Goal: Task Accomplishment & Management: Manage account settings

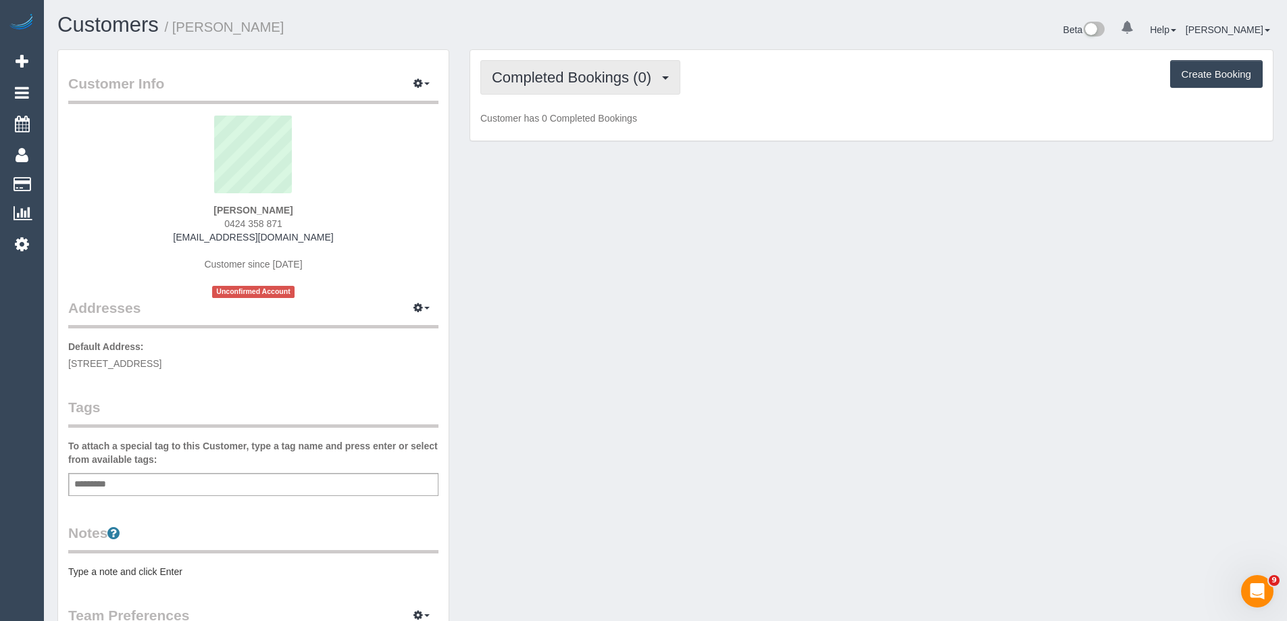
click at [545, 77] on span "Completed Bookings (0)" at bounding box center [575, 77] width 166 height 17
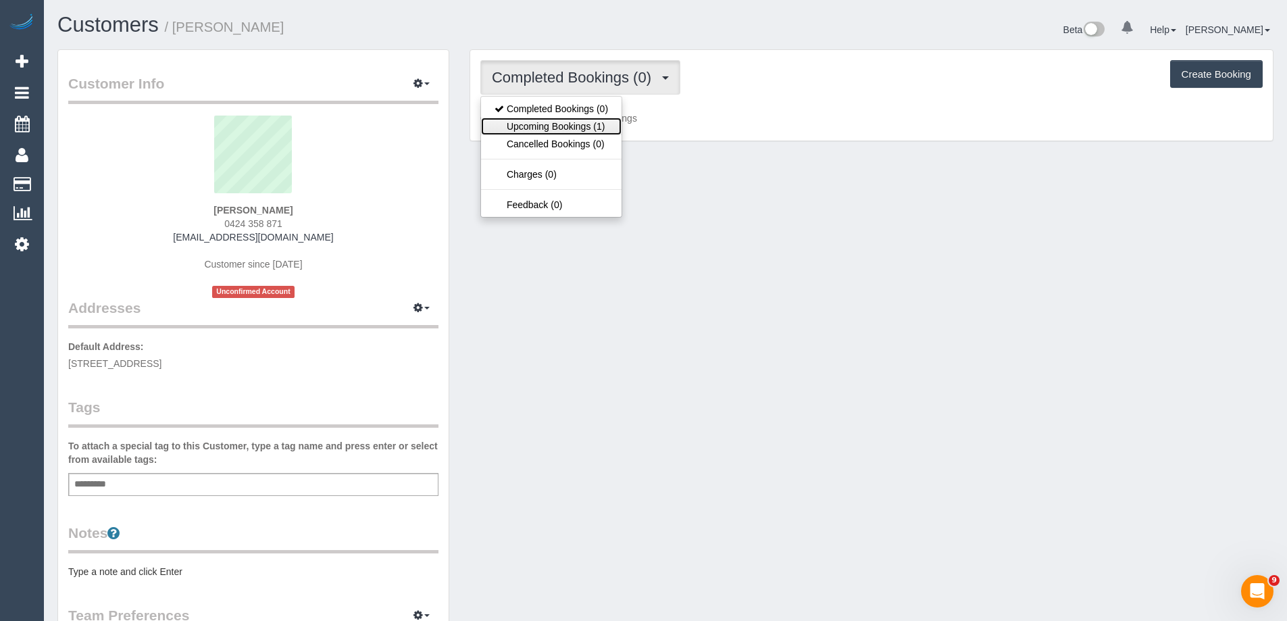
click at [559, 124] on link "Upcoming Bookings (1)" at bounding box center [551, 127] width 141 height 18
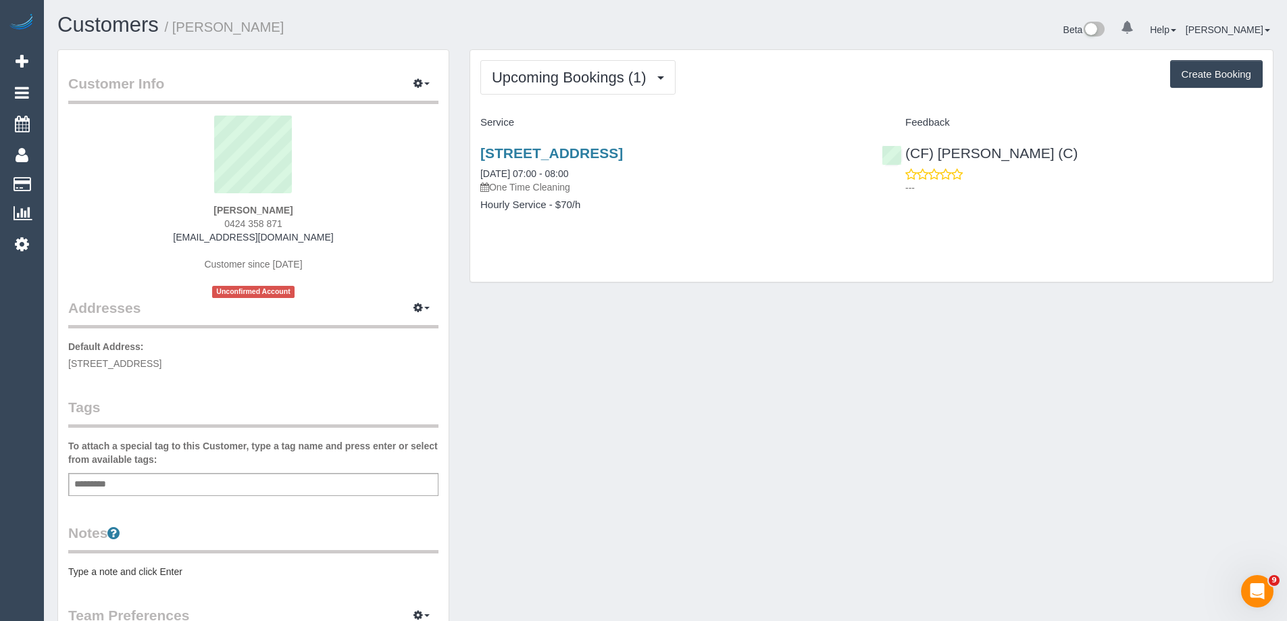
click at [235, 567] on pre "Type a note and click Enter" at bounding box center [253, 572] width 370 height 14
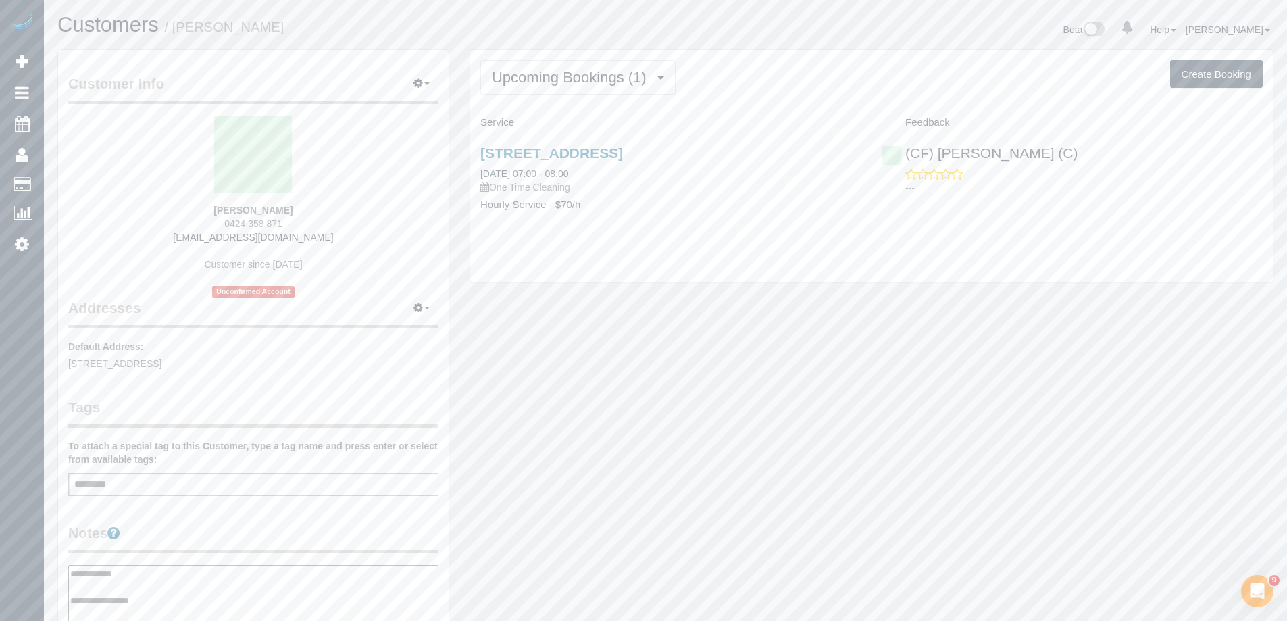
type textarea "**********"
click at [288, 534] on legend "Notes" at bounding box center [253, 538] width 370 height 30
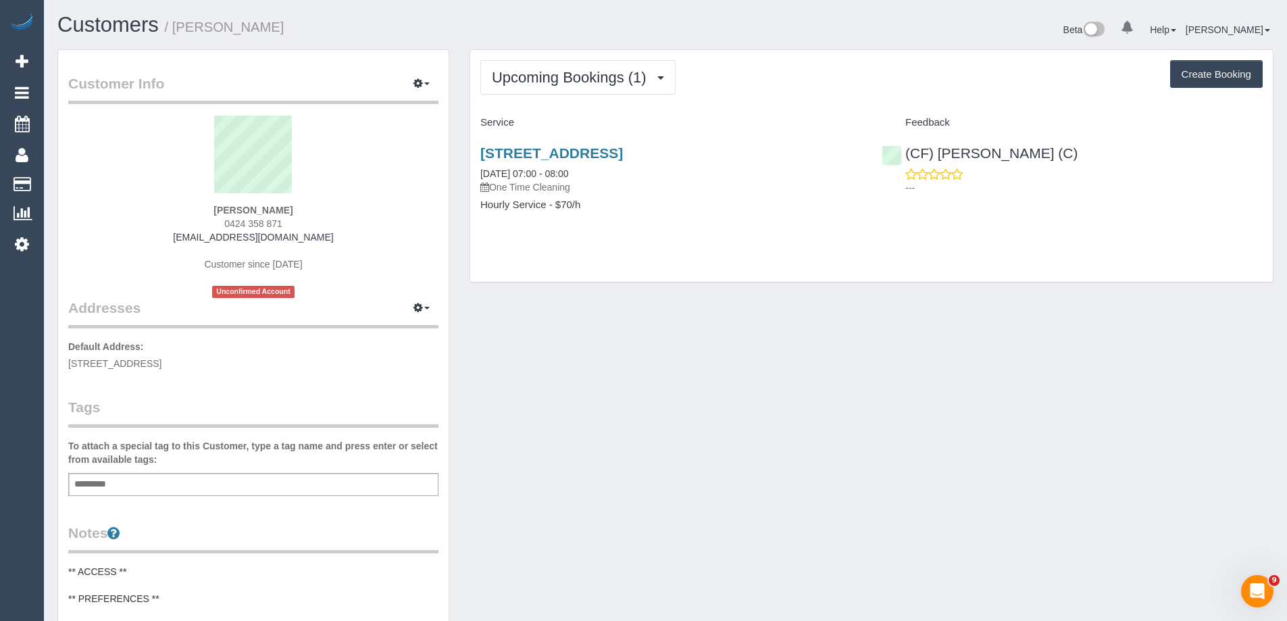
drag, startPoint x: 288, startPoint y: 28, endPoint x: 174, endPoint y: 32, distance: 114.2
click at [174, 32] on h1 "Customers / thayalini luxman" at bounding box center [356, 25] width 598 height 23
copy small "[PERSON_NAME]"
click at [1006, 154] on link "(CF) [PERSON_NAME] (C)" at bounding box center [980, 153] width 197 height 16
click at [394, 1] on div "Customers / thayalini luxman Beta 0 Your Notifications You have 0 alerts Help H…" at bounding box center [665, 554] width 1243 height 1109
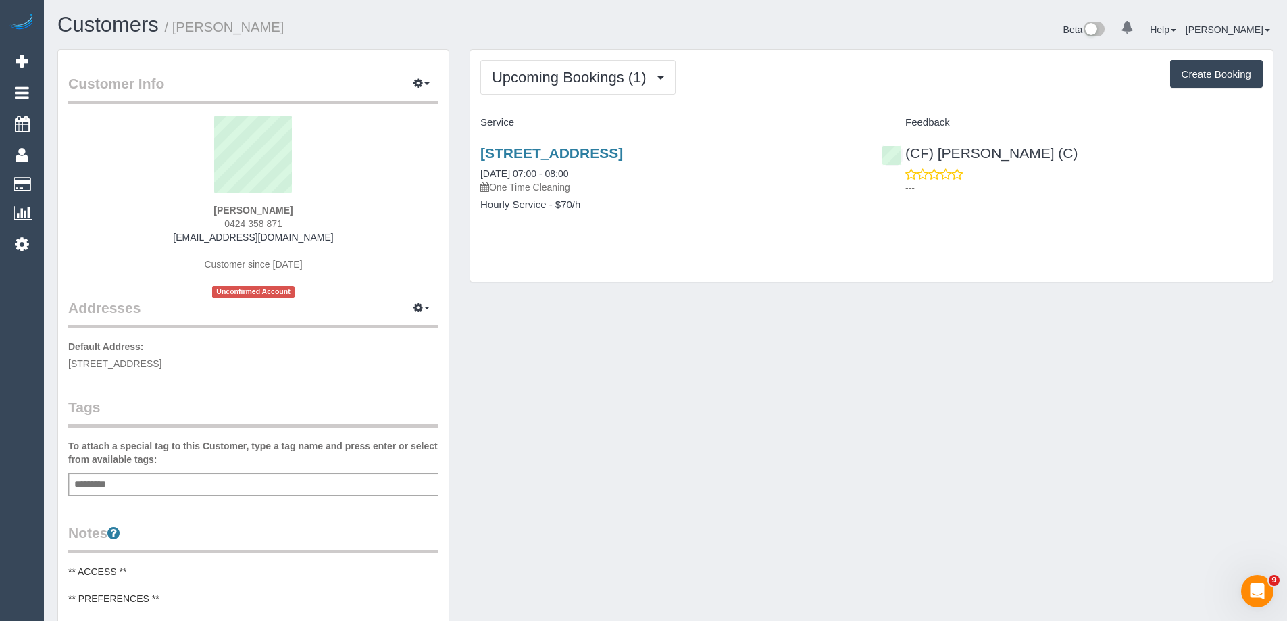
copy small "[PERSON_NAME]"
drag, startPoint x: 336, startPoint y: 27, endPoint x: 1196, endPoint y: 168, distance: 870.8
click at [177, 28] on h1 "Customers / thayalini luxman" at bounding box center [356, 25] width 598 height 23
click at [193, 26] on small "/ [PERSON_NAME]" at bounding box center [225, 27] width 120 height 15
click at [193, 26] on small "/ thayalini luxman" at bounding box center [225, 27] width 120 height 15
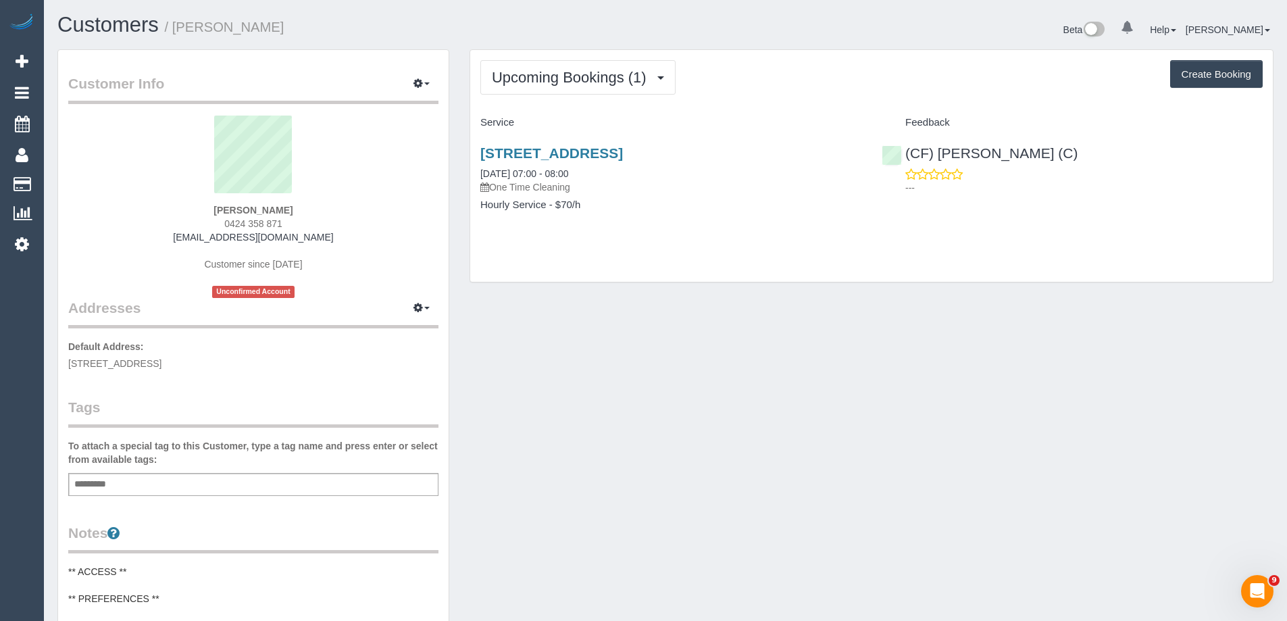
drag, startPoint x: 287, startPoint y: 226, endPoint x: 209, endPoint y: 224, distance: 78.4
click at [209, 224] on div "thayalini luxman 0424 358 871 thayalini.luxman@gmail.com Customer since 2025 Un…" at bounding box center [253, 207] width 370 height 182
copy span "0424 358 871"
click at [623, 155] on link "12 Powlett Street, Mernda, VIC 3754" at bounding box center [551, 153] width 143 height 16
copy small "thayalini luxman"
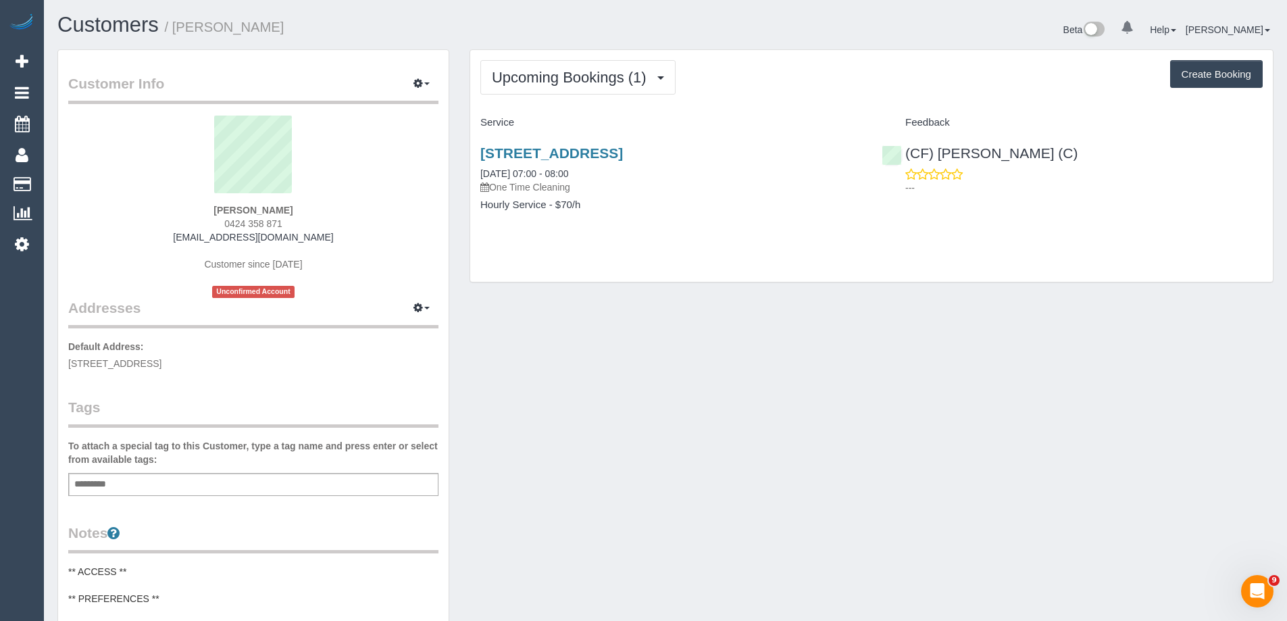
drag, startPoint x: 297, startPoint y: 26, endPoint x: 177, endPoint y: 27, distance: 120.2
click at [177, 27] on h1 "Customers / thayalini luxman" at bounding box center [356, 25] width 598 height 23
click at [303, 24] on h1 "Customers / thayalini luxman" at bounding box center [356, 25] width 598 height 23
drag, startPoint x: 207, startPoint y: 30, endPoint x: 177, endPoint y: 31, distance: 30.4
click at [177, 31] on h1 "Customers / thayalini luxman" at bounding box center [356, 25] width 598 height 23
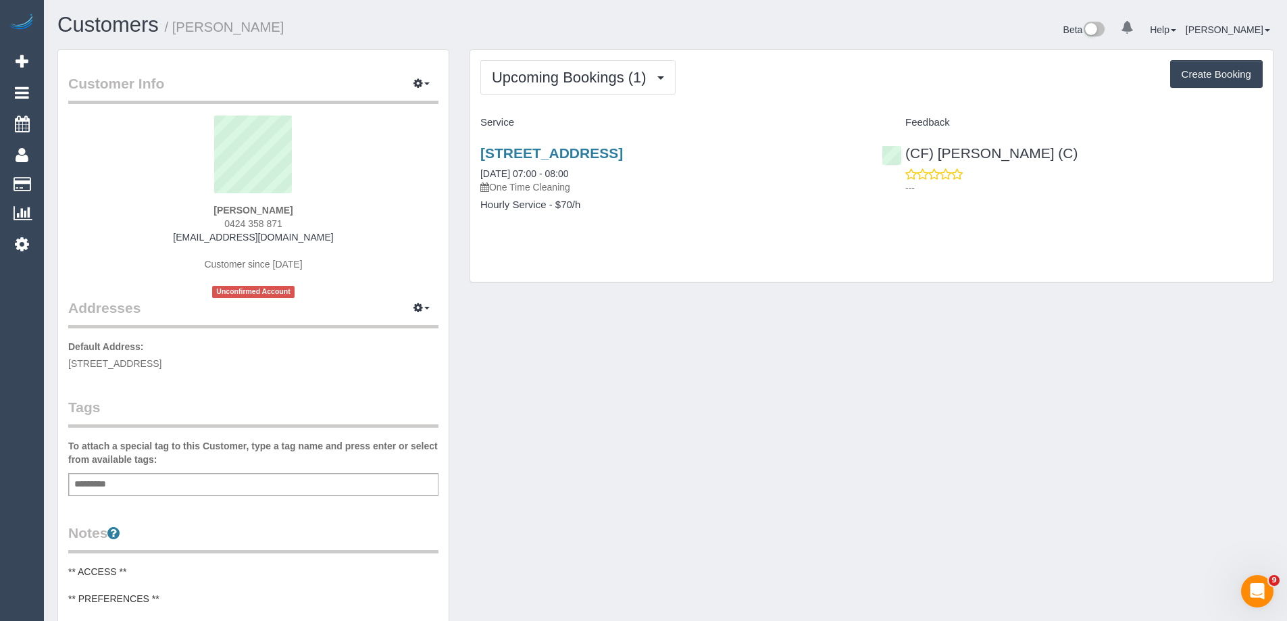
click at [292, 13] on div "Customers / thayalini luxman Beta 0 Your Notifications You have 0 alerts Help H…" at bounding box center [665, 554] width 1243 height 1109
click at [180, 22] on small "/ thayalini luxman" at bounding box center [225, 27] width 120 height 15
copy small "thayalini"
click at [555, 82] on span "Upcoming Bookings (1)" at bounding box center [572, 77] width 161 height 17
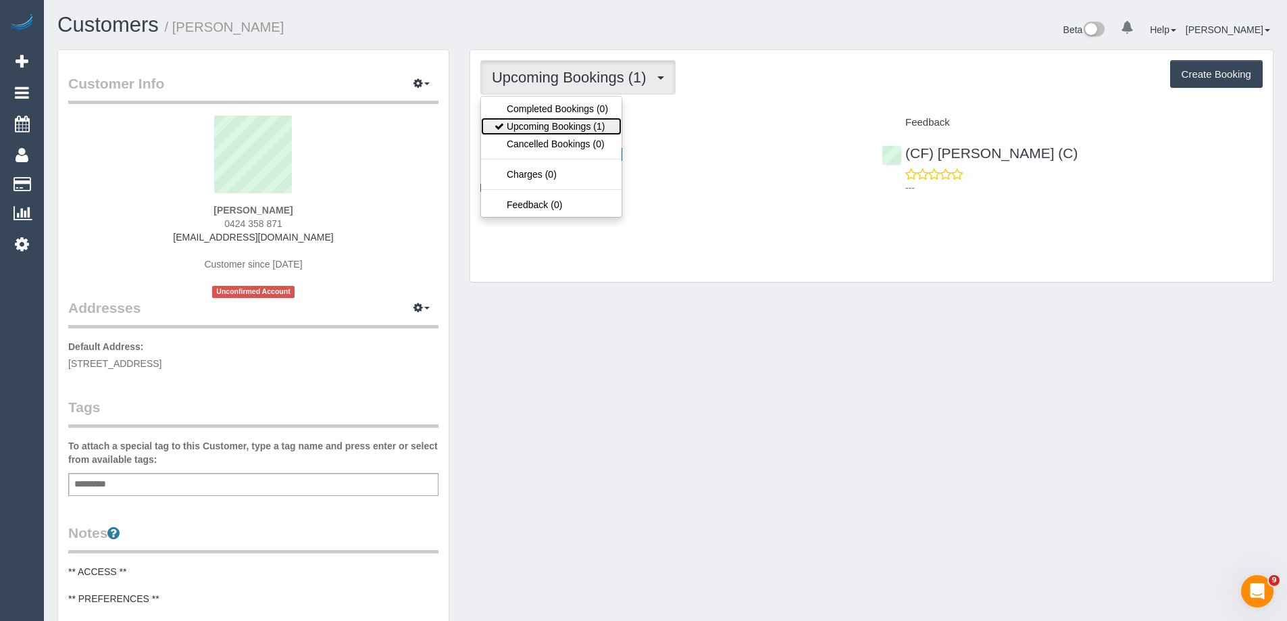
click at [554, 122] on link "Upcoming Bookings (1)" at bounding box center [551, 127] width 141 height 18
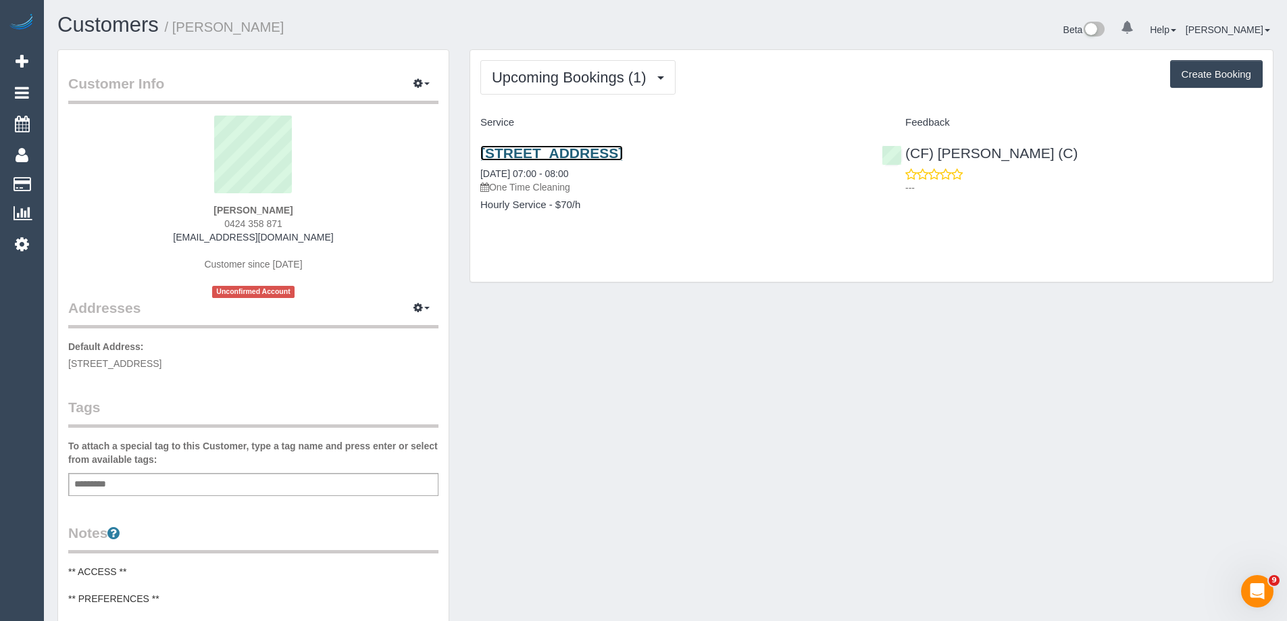
click at [561, 155] on link "12 Powlett Street, Mernda, VIC 3754" at bounding box center [551, 153] width 143 height 16
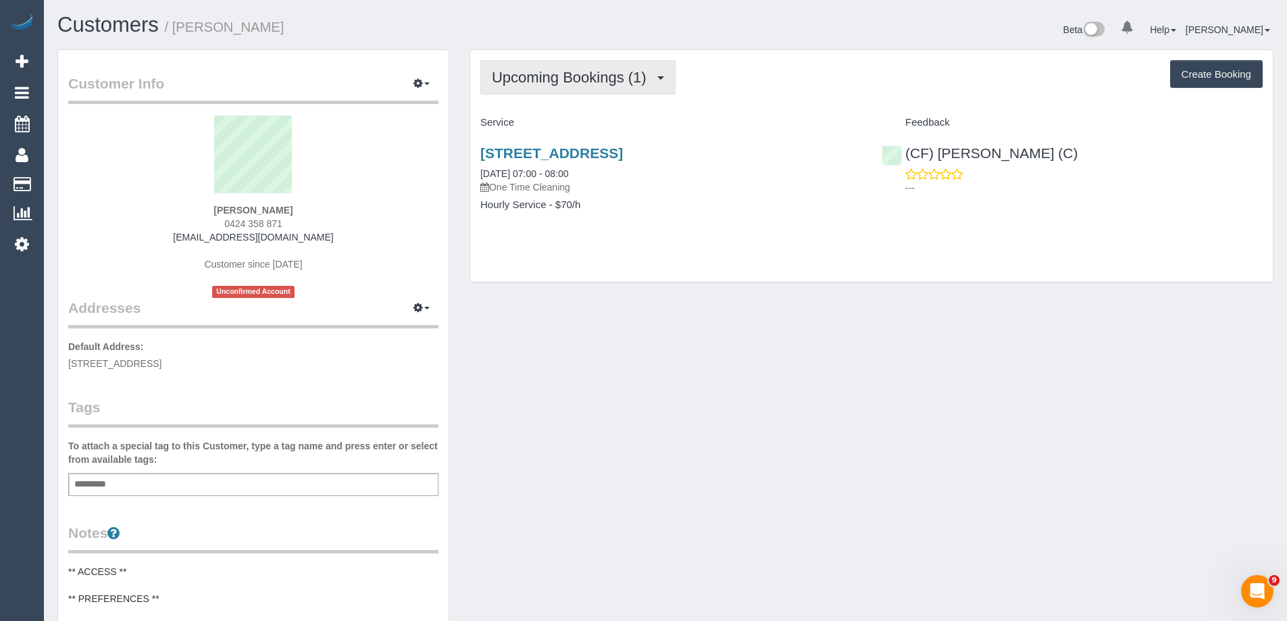
click at [529, 64] on button "Upcoming Bookings (1)" at bounding box center [577, 77] width 195 height 34
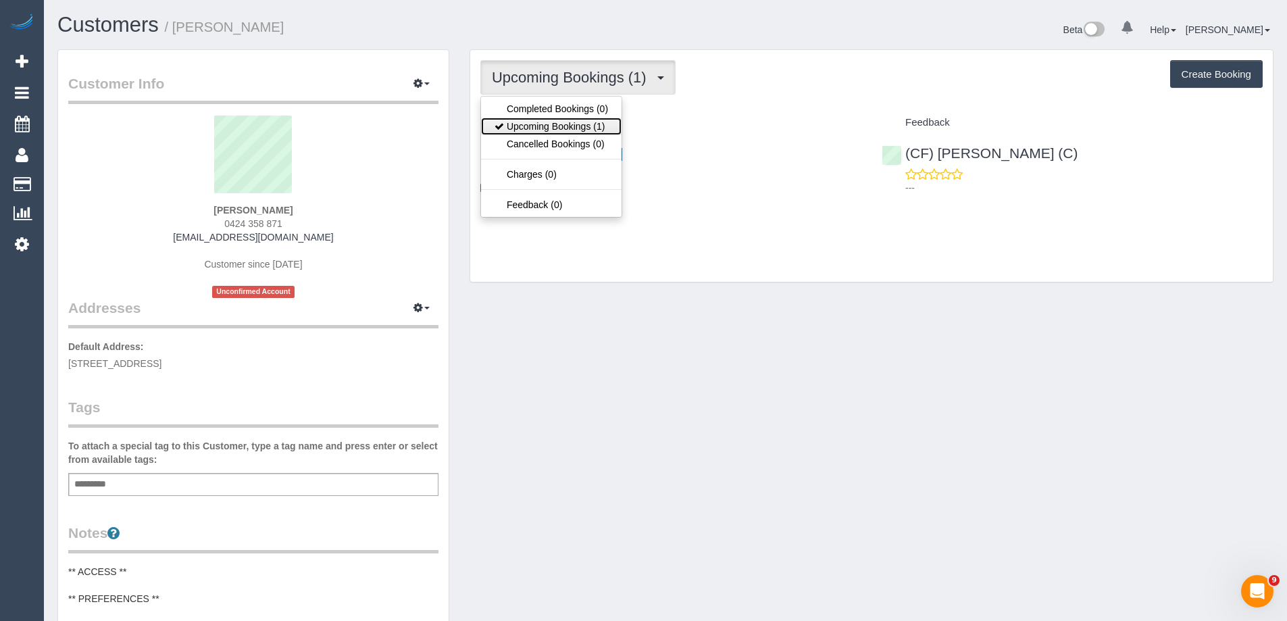
click at [529, 124] on link "Upcoming Bookings (1)" at bounding box center [551, 127] width 141 height 18
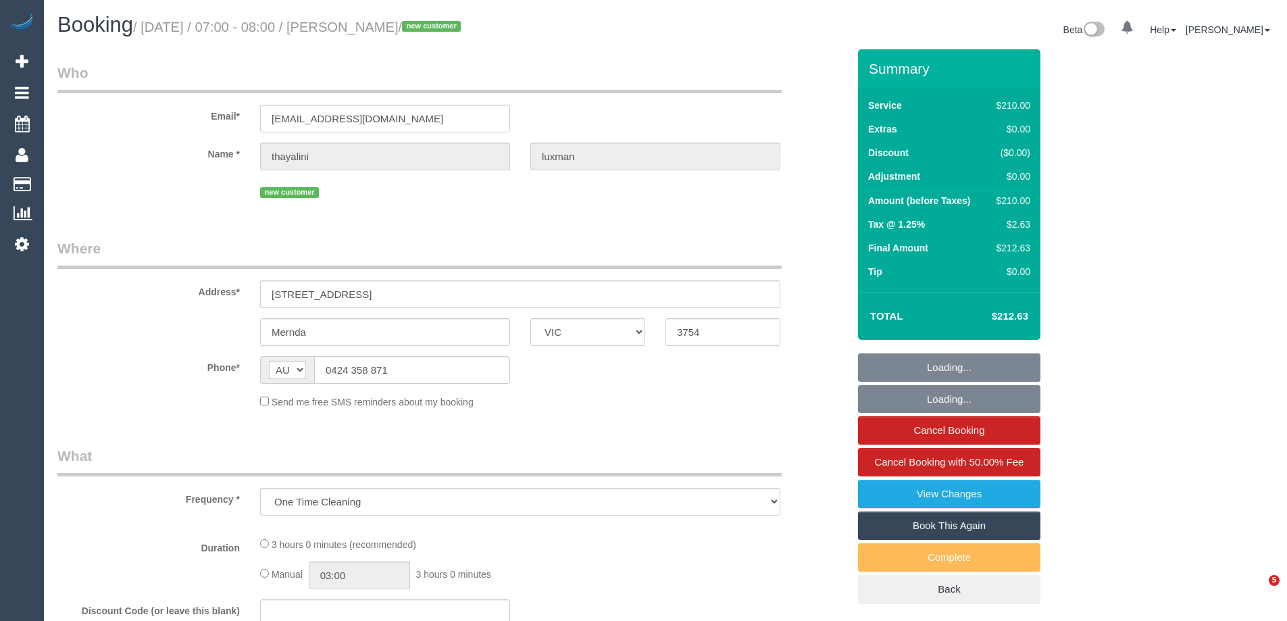
select select "VIC"
select select "string:stripe-pm_1Ry41Z2GScqysDRVp8QBWjEX"
select select "180"
select select "number:28"
select select "number:14"
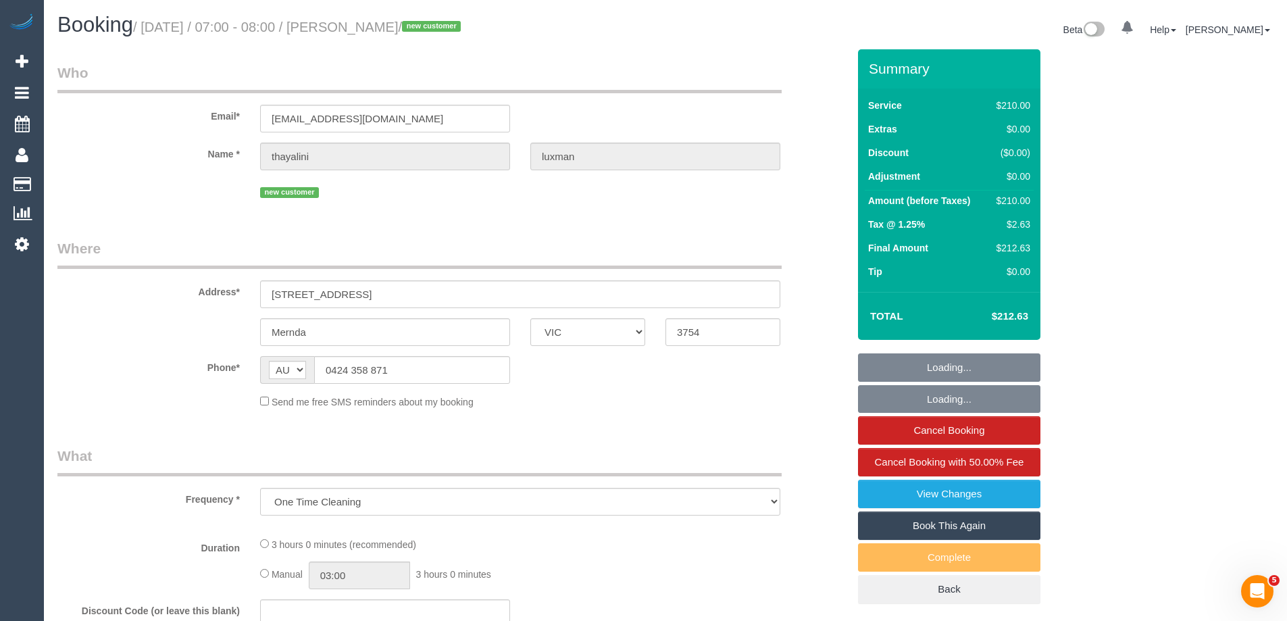
select select "number:19"
select select "number:24"
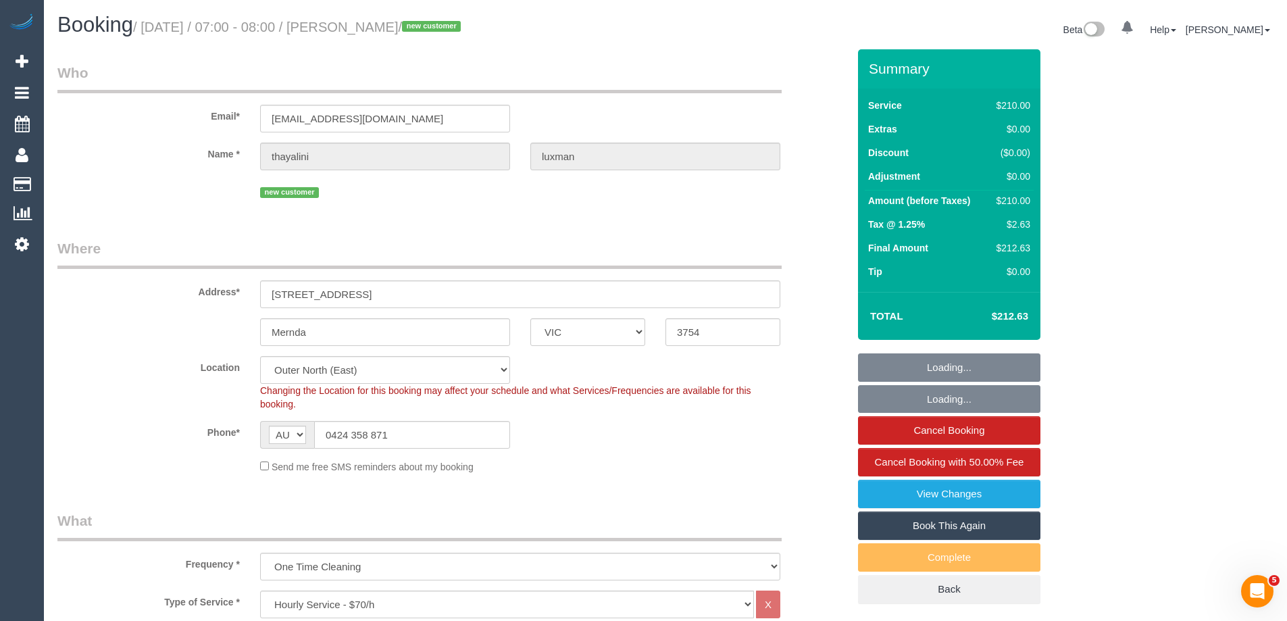
select select "object:1298"
select select "spot1"
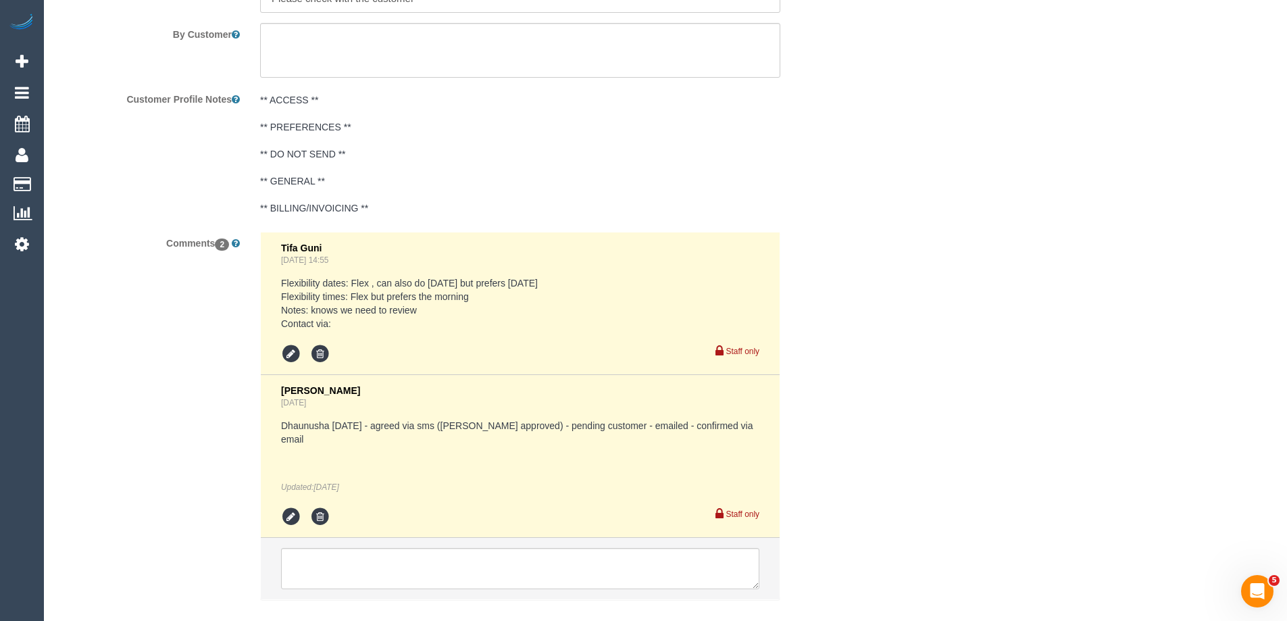
scroll to position [2361, 0]
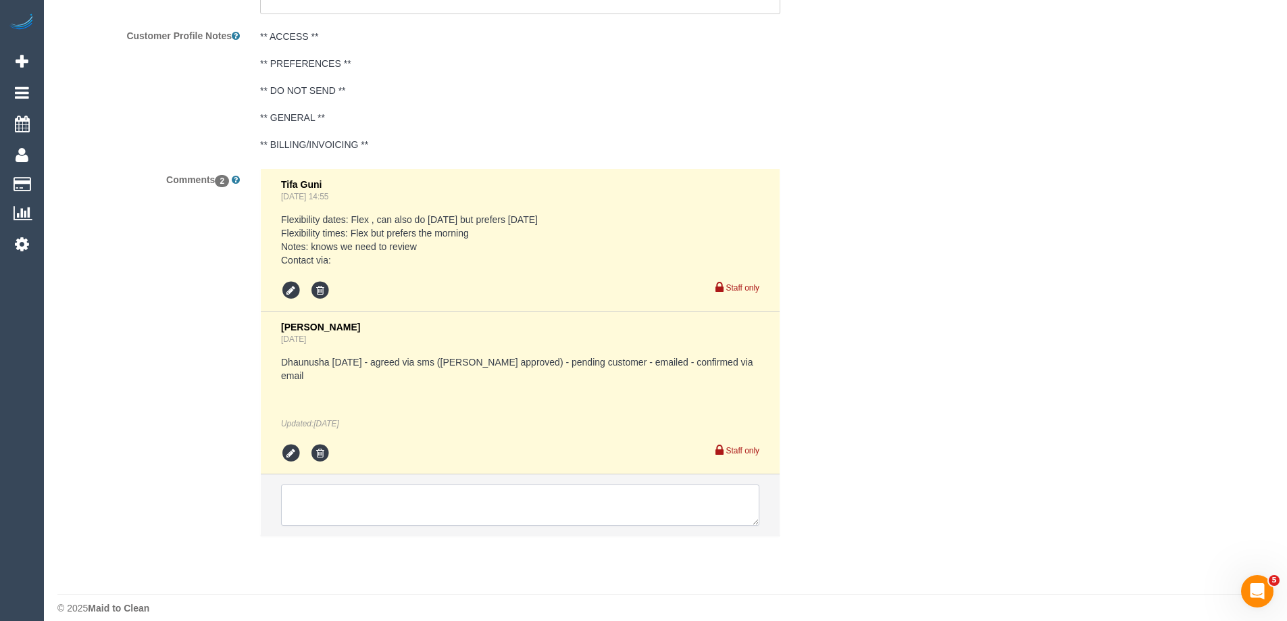
click at [356, 484] on textarea at bounding box center [520, 505] width 478 height 42
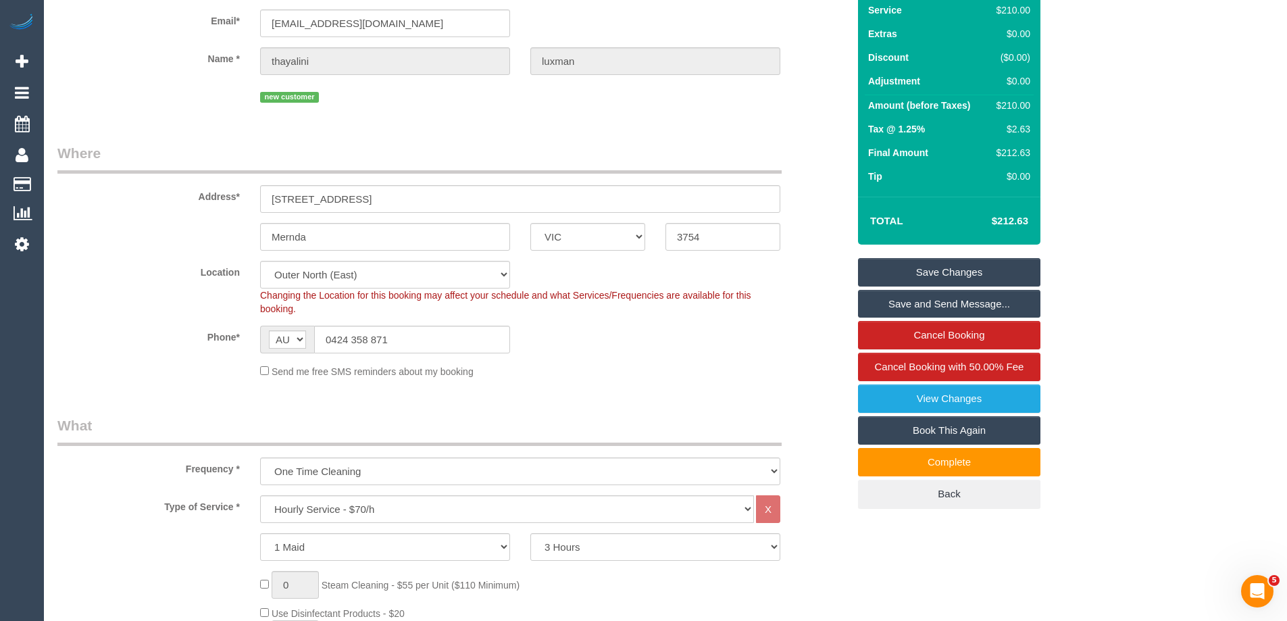
scroll to position [0, 0]
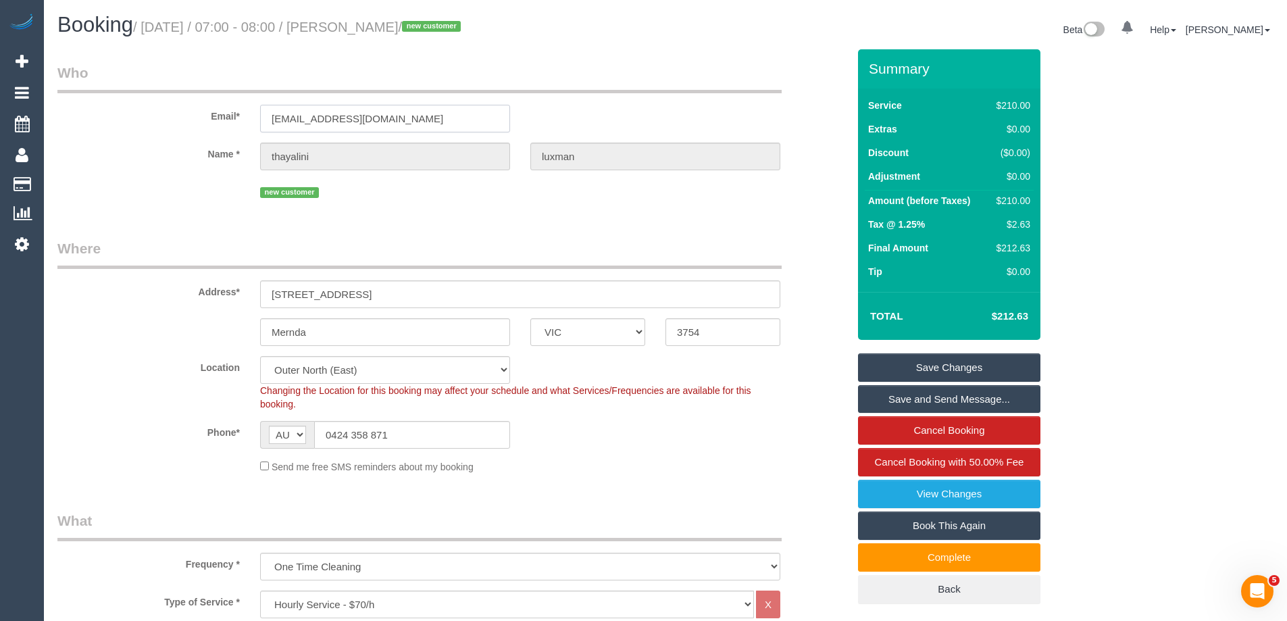
click at [359, 114] on input "thayalini.luxman@gmail.com" at bounding box center [385, 119] width 250 height 28
click at [978, 361] on link "Save Changes" at bounding box center [949, 367] width 182 height 28
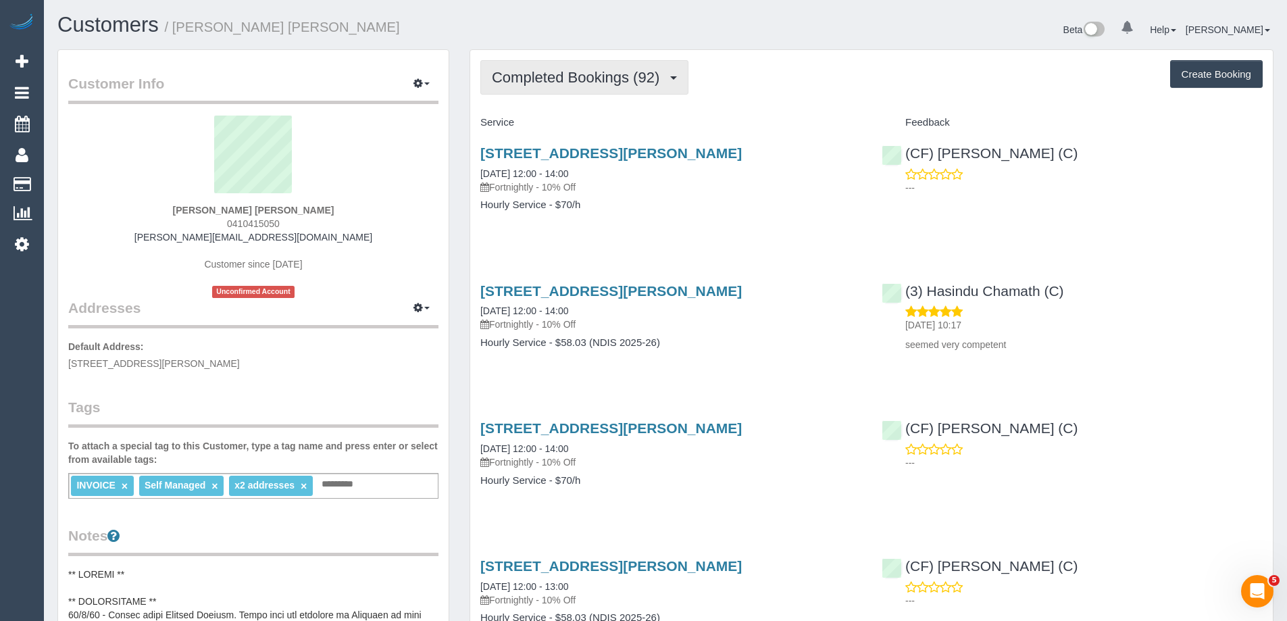
click at [541, 80] on span "Completed Bookings (92)" at bounding box center [579, 77] width 174 height 17
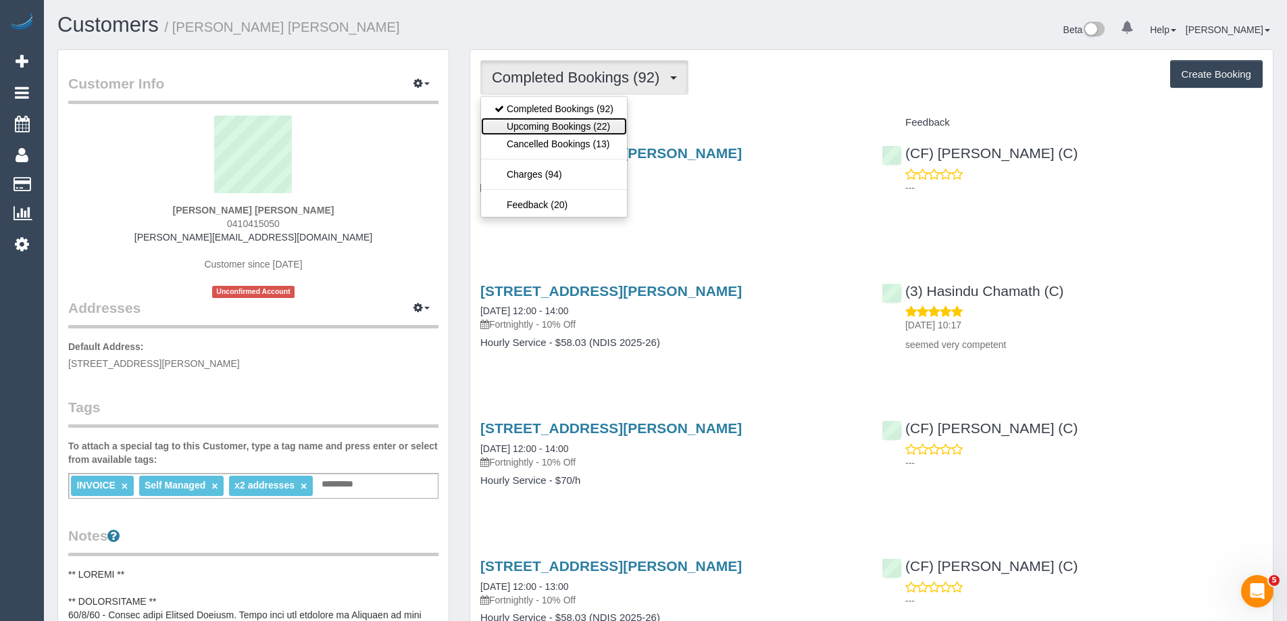
click at [546, 127] on link "Upcoming Bookings (22)" at bounding box center [554, 127] width 146 height 18
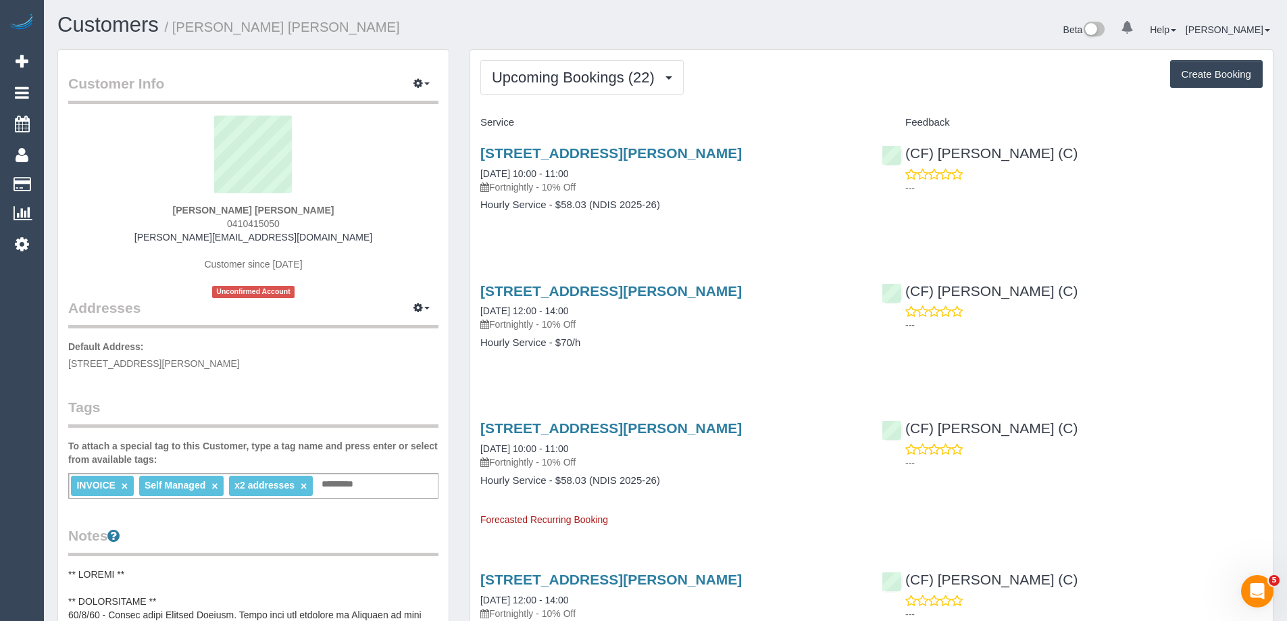
click at [872, 73] on div "Upcoming Bookings (22) Completed Bookings (92) Upcoming Bookings (22) Cancelled…" at bounding box center [871, 77] width 782 height 34
click at [815, 63] on div "Upcoming Bookings (22) Completed Bookings (92) Upcoming Bookings (22) Cancelled…" at bounding box center [871, 77] width 782 height 34
click at [269, 223] on span "0410415050" at bounding box center [253, 223] width 53 height 11
drag, startPoint x: 276, startPoint y: 32, endPoint x: 177, endPoint y: 32, distance: 99.3
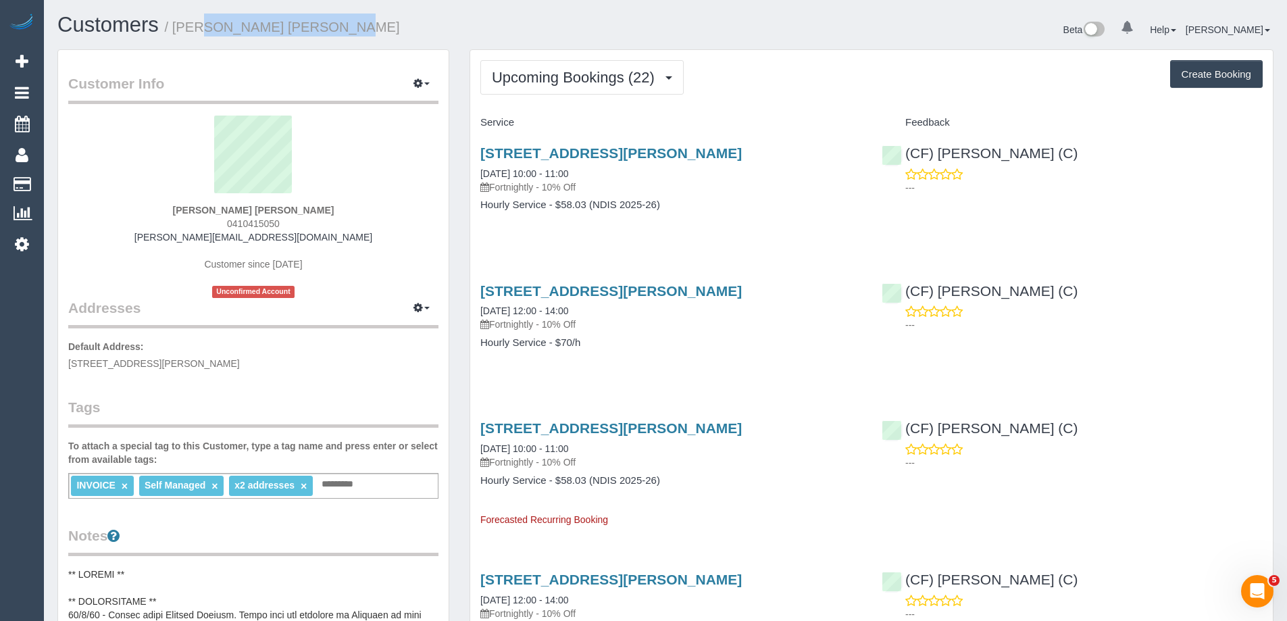
click at [177, 32] on h1 "Customers / Deborah Jan Harrison" at bounding box center [356, 25] width 598 height 23
copy small "Deborah Jan Harrison"
click at [265, 224] on span "0410415050" at bounding box center [253, 223] width 53 height 11
copy span "0410415050"
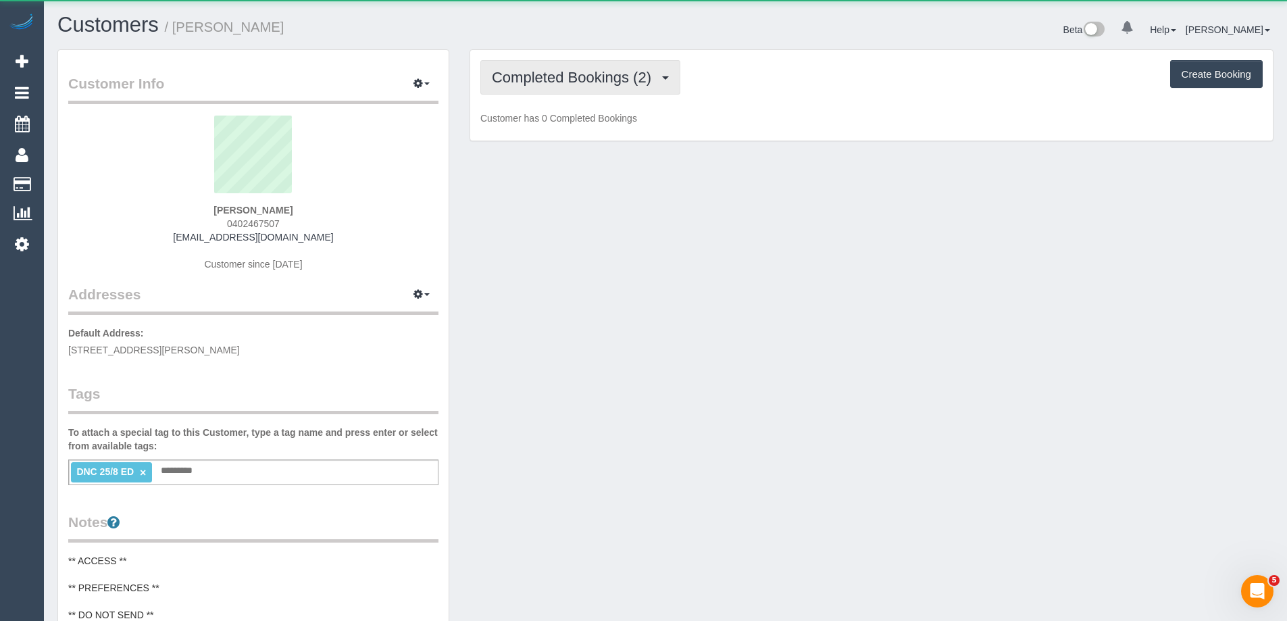
click at [530, 78] on span "Completed Bookings (2)" at bounding box center [575, 77] width 166 height 17
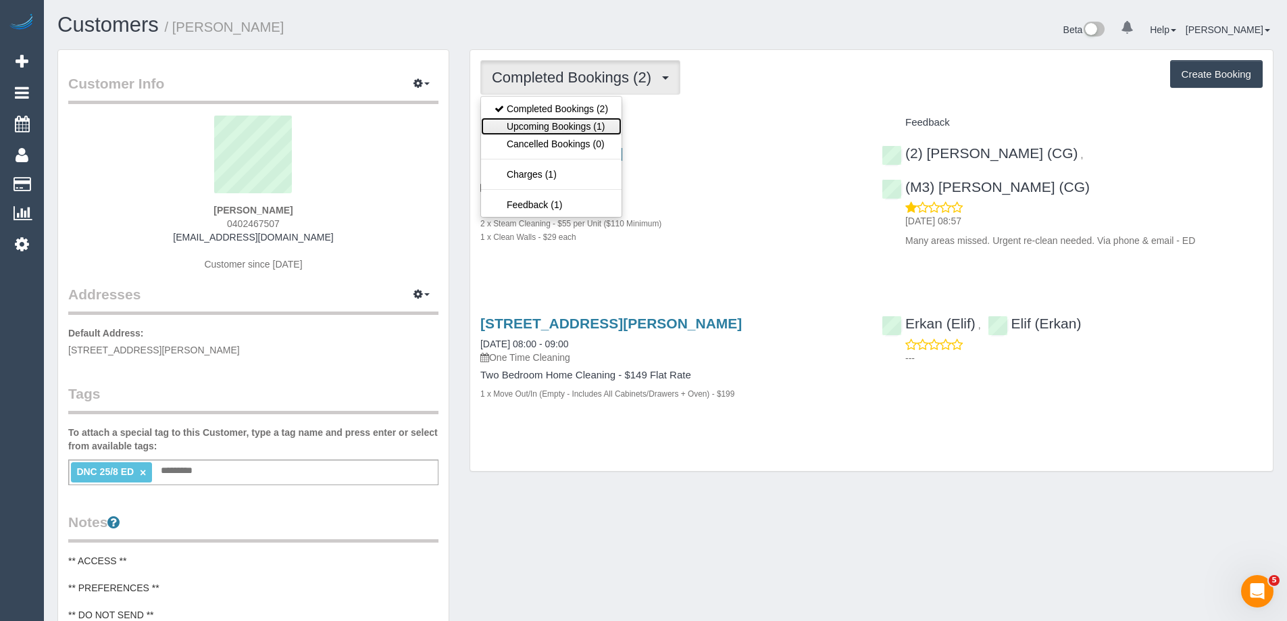
click at [536, 122] on link "Upcoming Bookings (1)" at bounding box center [551, 127] width 141 height 18
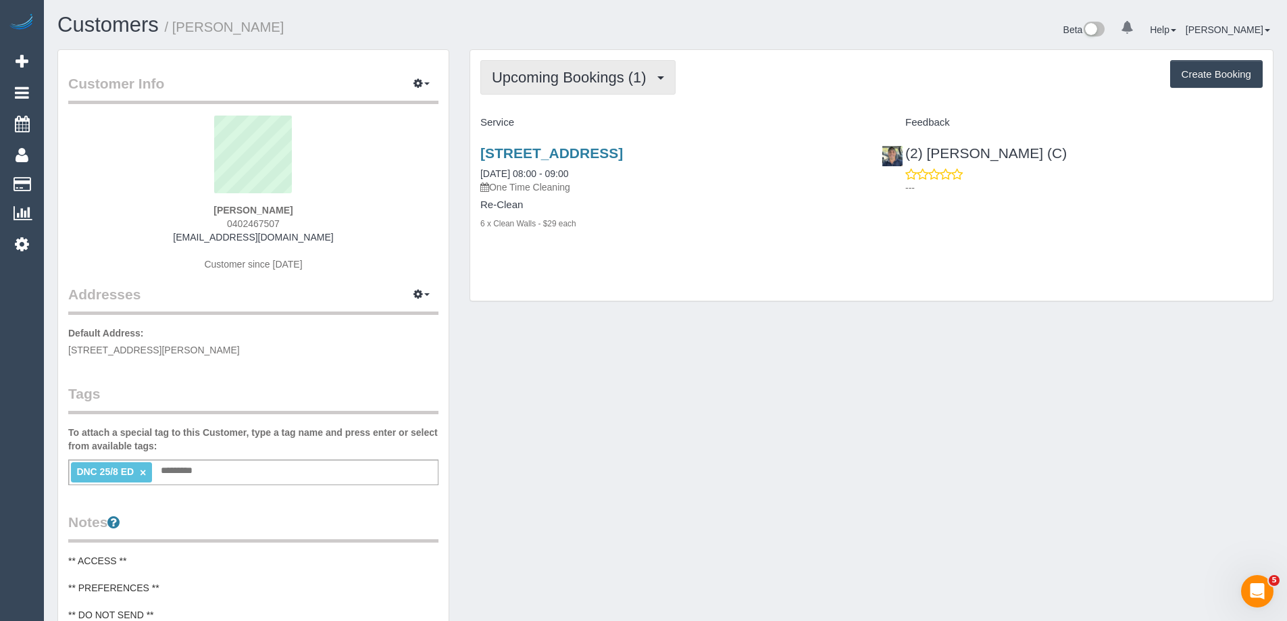
click at [651, 75] on span "Upcoming Bookings (1)" at bounding box center [572, 77] width 161 height 17
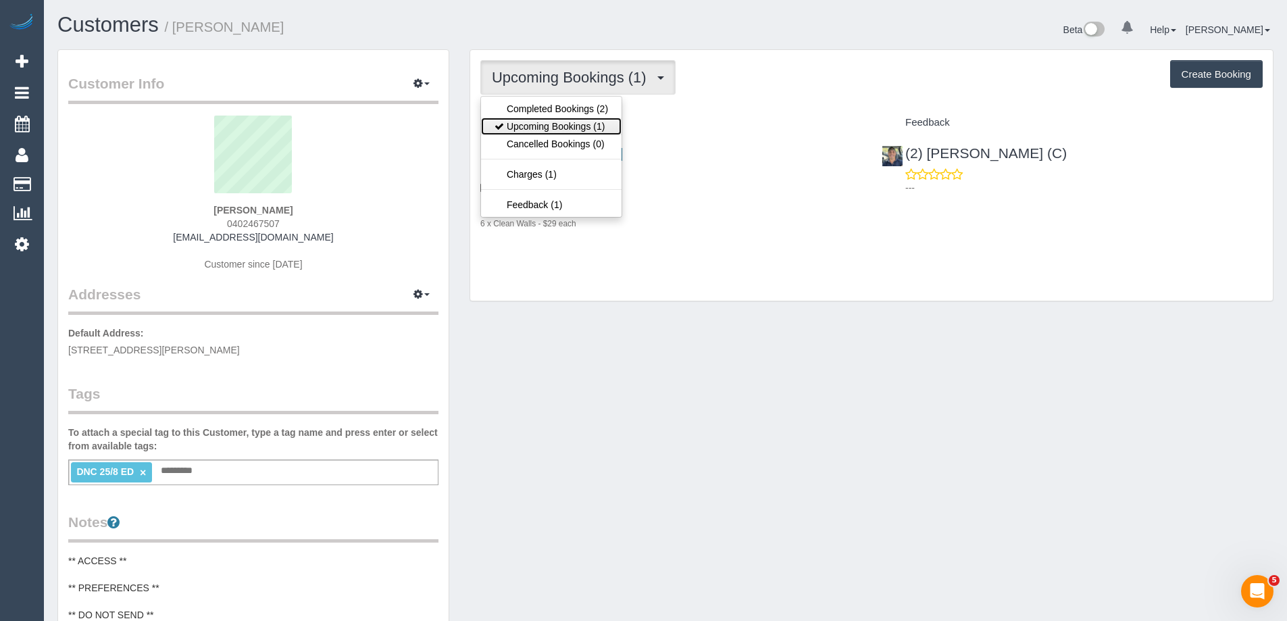
click at [598, 121] on link "Upcoming Bookings (1)" at bounding box center [551, 127] width 141 height 18
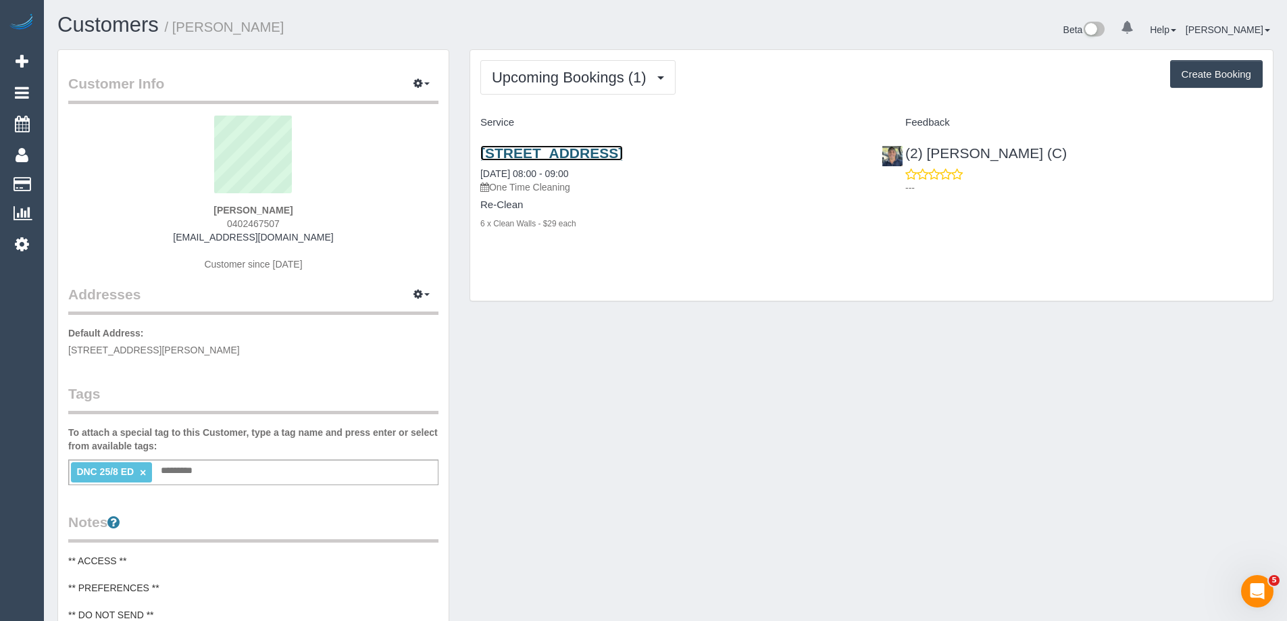
click at [623, 151] on link "57 Dover St, Flemington, Unit 17, Flemington, VIC 3031" at bounding box center [551, 153] width 143 height 16
drag, startPoint x: 300, startPoint y: 32, endPoint x: 180, endPoint y: 30, distance: 120.3
click at [180, 30] on h1 "Customers / Matilda Mornane" at bounding box center [356, 25] width 598 height 23
copy small "Matilda Mornane"
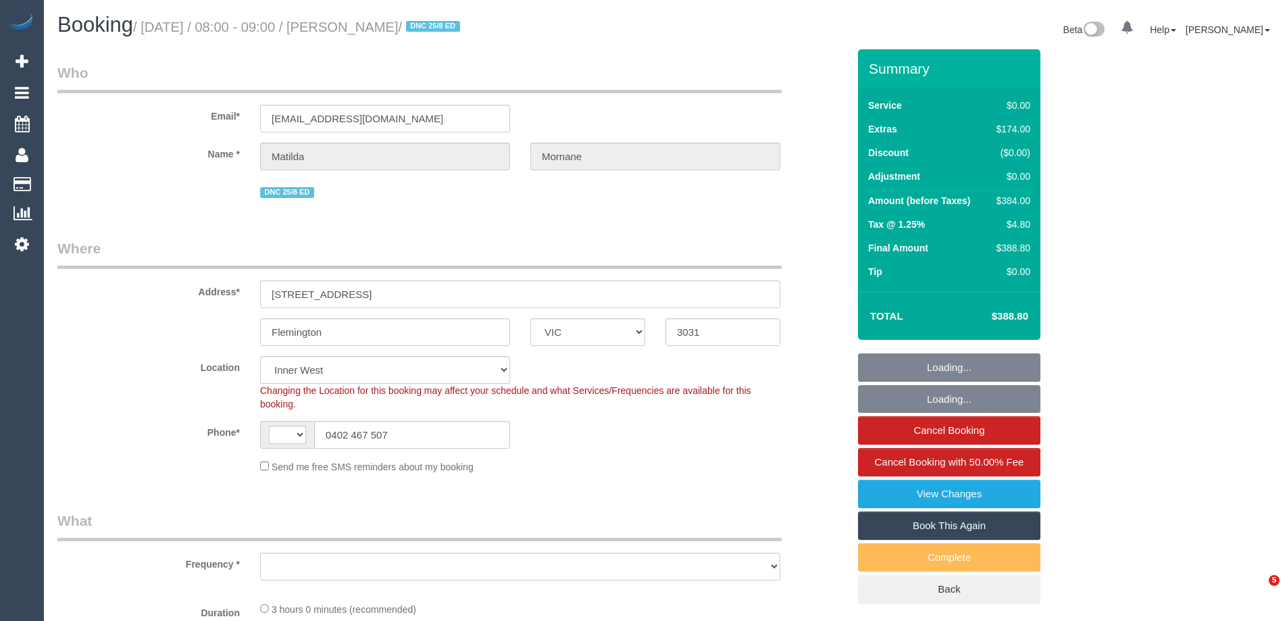
select select "VIC"
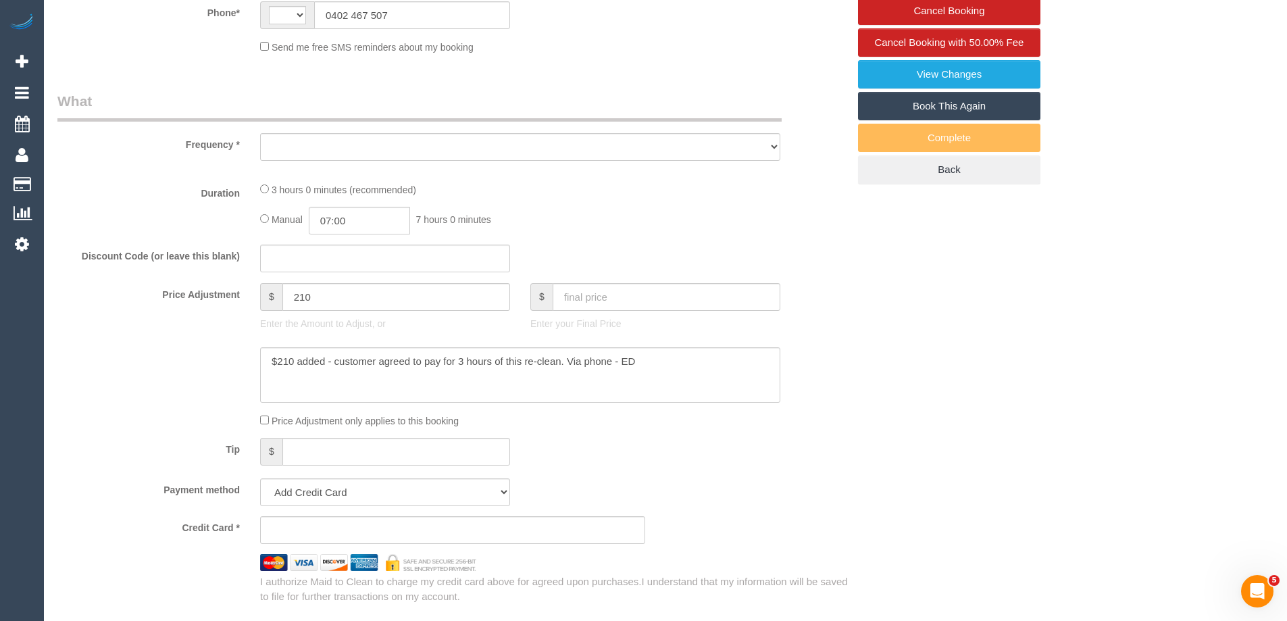
select select "string:stripe-pm_1RsFsd2GScqysDRVgSeO7wtR"
select select "number:29"
select select "number:14"
select select "number:18"
select select "number:24"
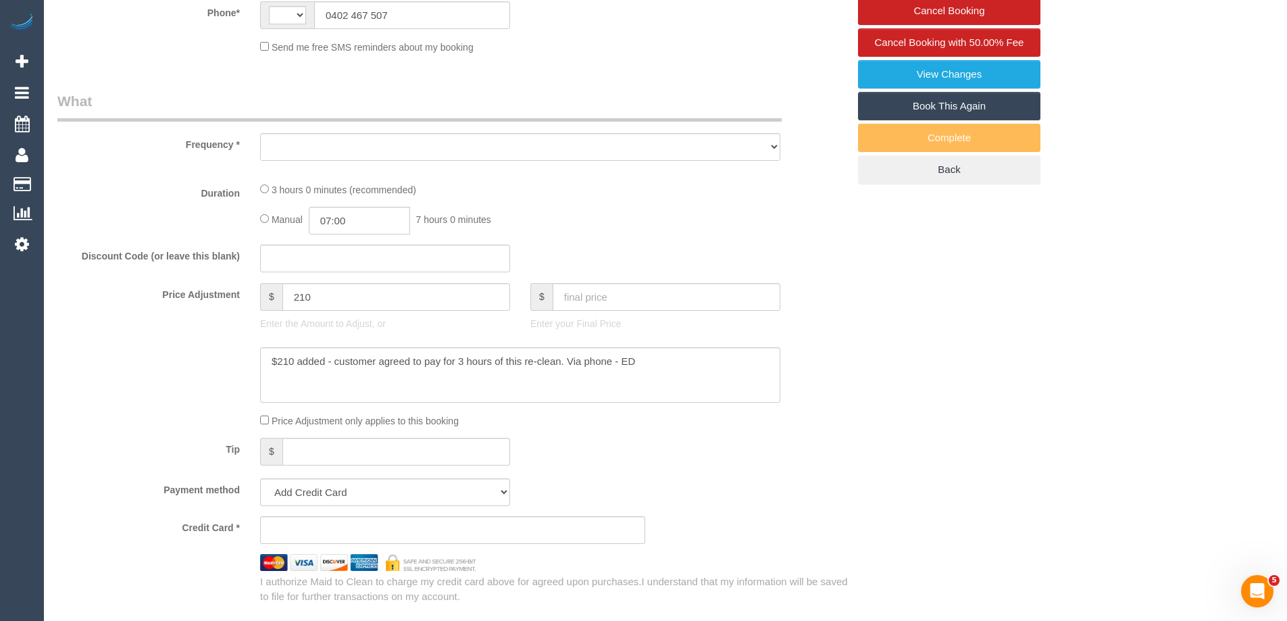
select select "number:13"
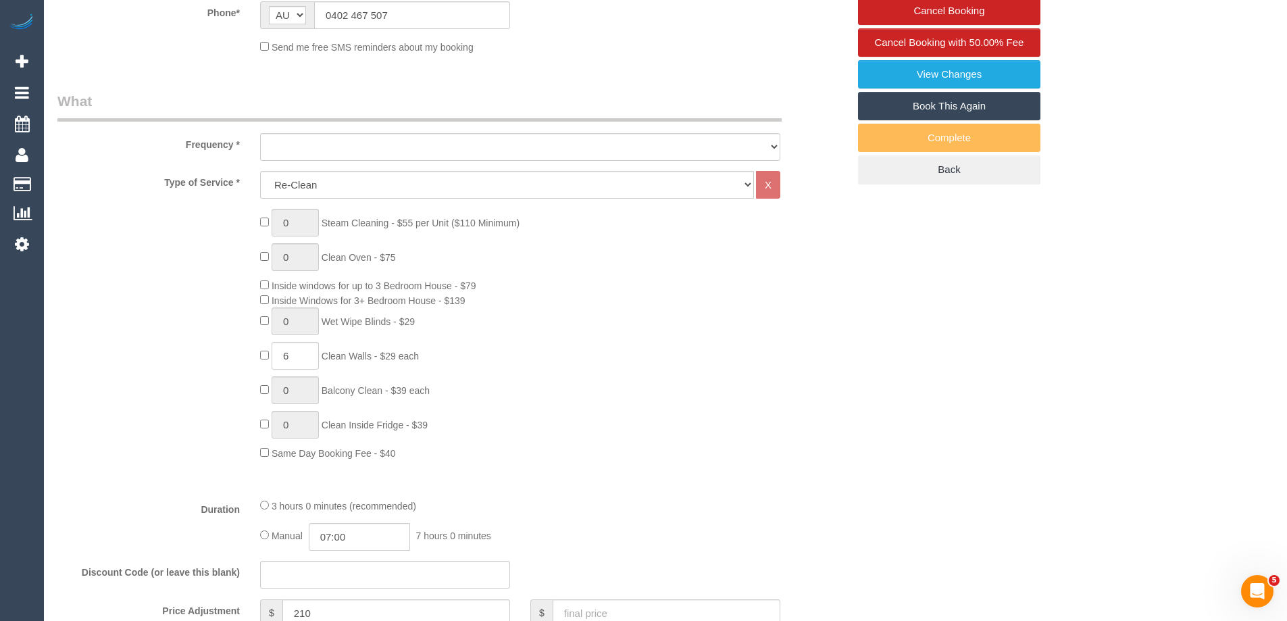
select select "string:AU"
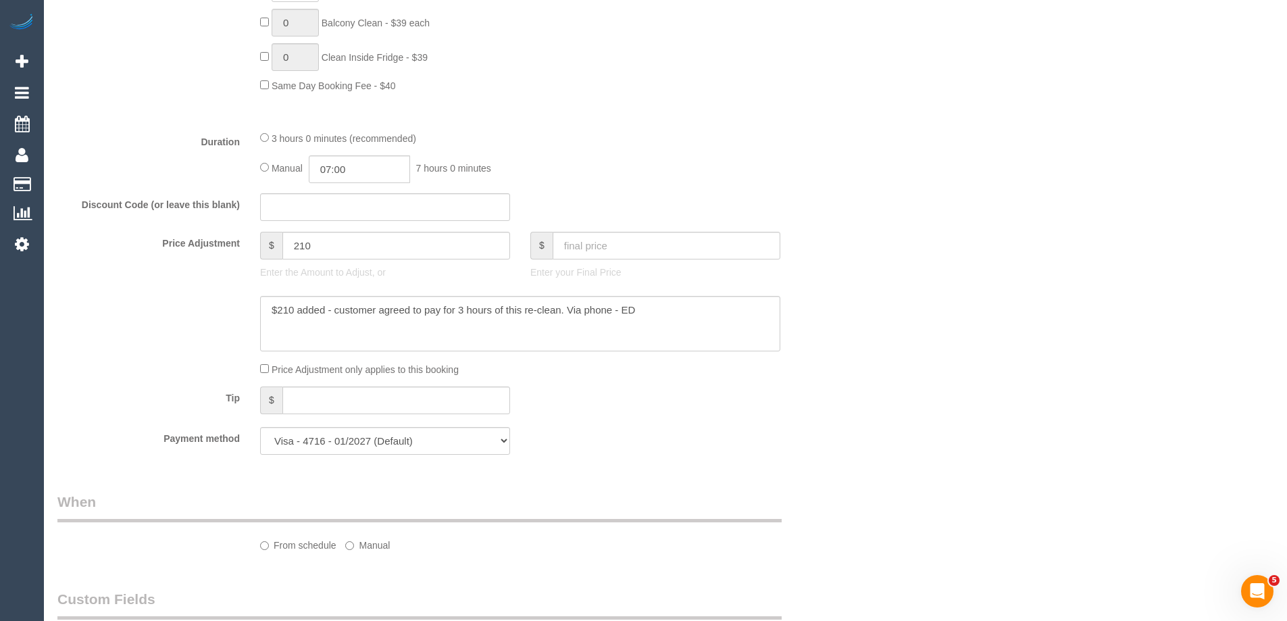
select select "object:790"
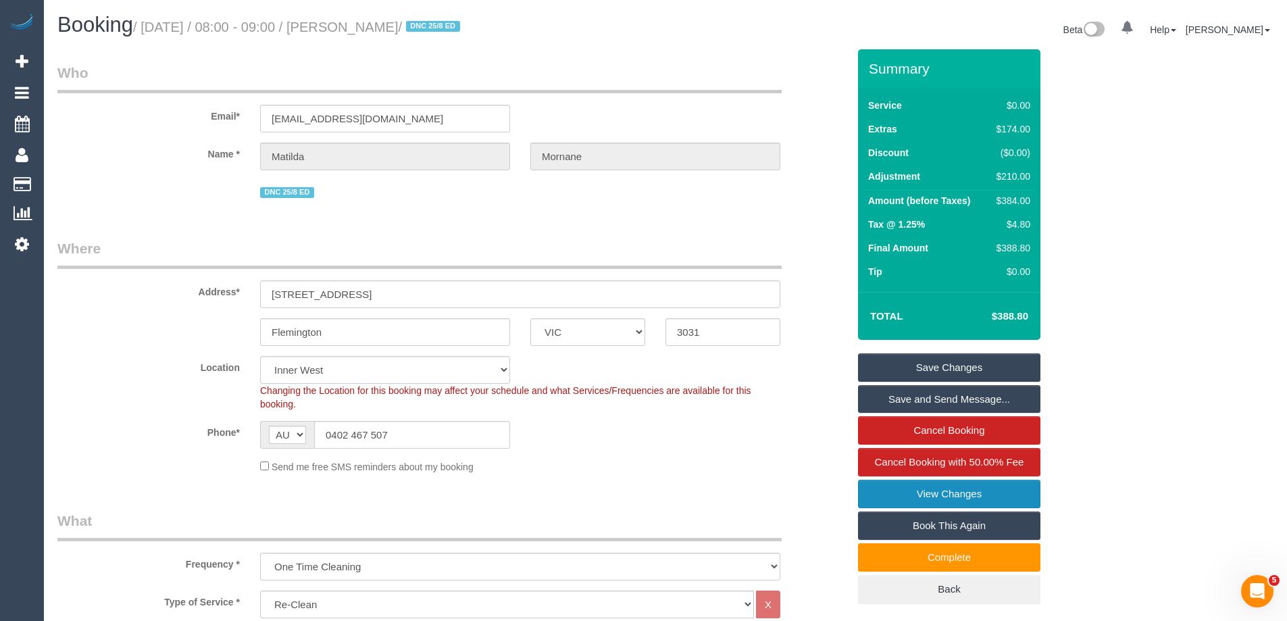
click at [934, 490] on link "View Changes" at bounding box center [949, 494] width 182 height 28
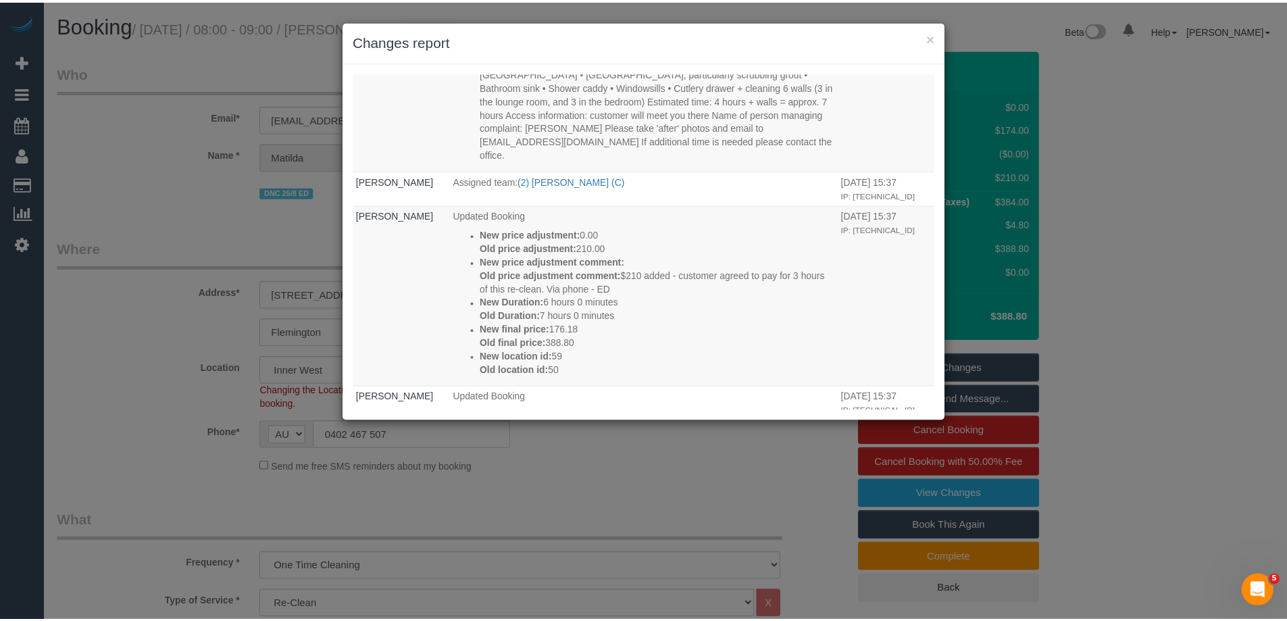
scroll to position [743, 0]
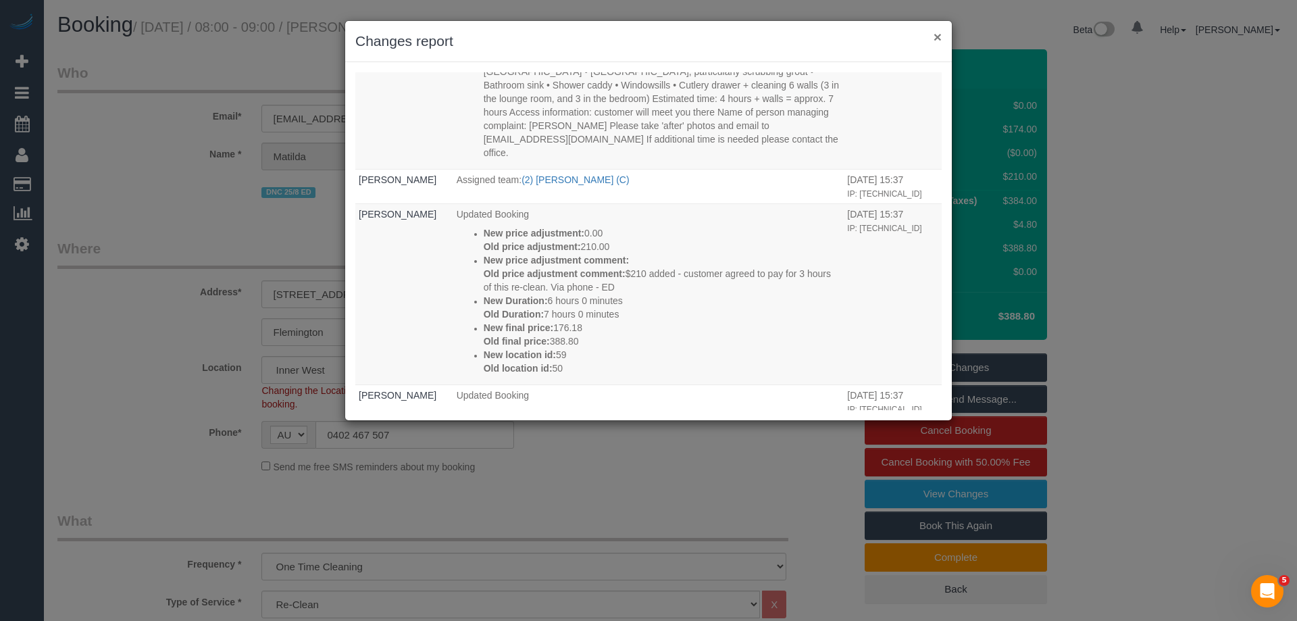
click at [940, 34] on button "×" at bounding box center [938, 37] width 8 height 14
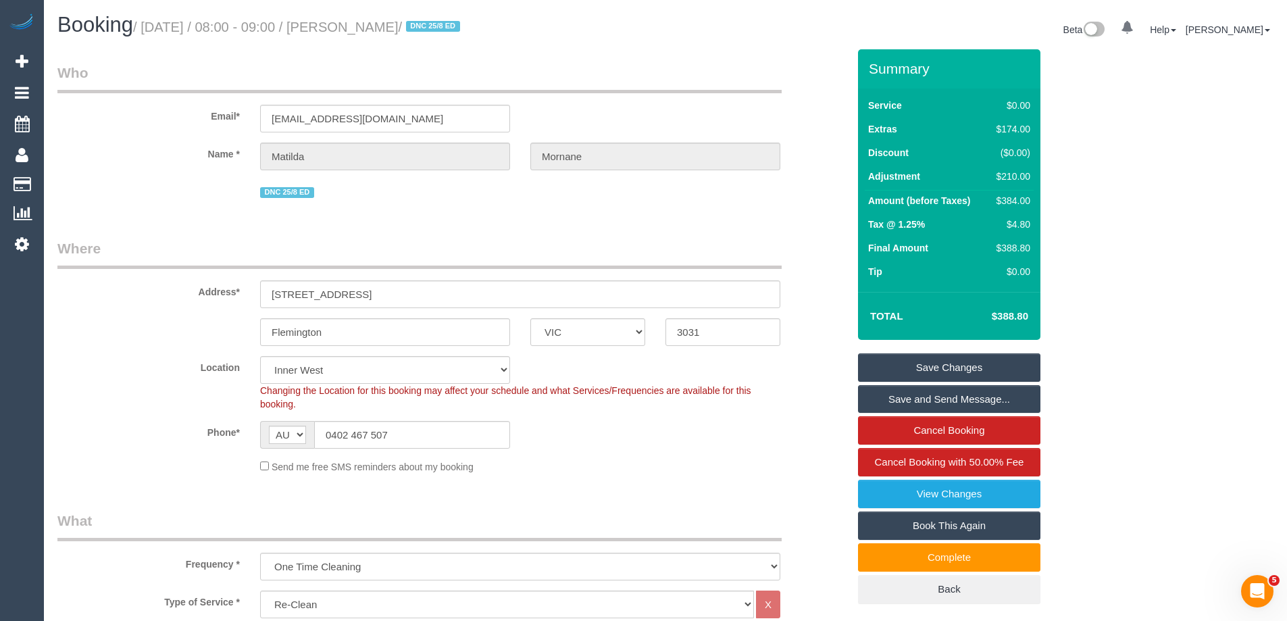
click at [1271, 156] on div "× Changes report Who What When Steve Cranston Updated earnings info for (2) Era…" at bounding box center [643, 310] width 1287 height 621
click at [655, 82] on legend "Who" at bounding box center [419, 78] width 724 height 30
click at [386, 430] on input "0402 467 507" at bounding box center [412, 435] width 196 height 28
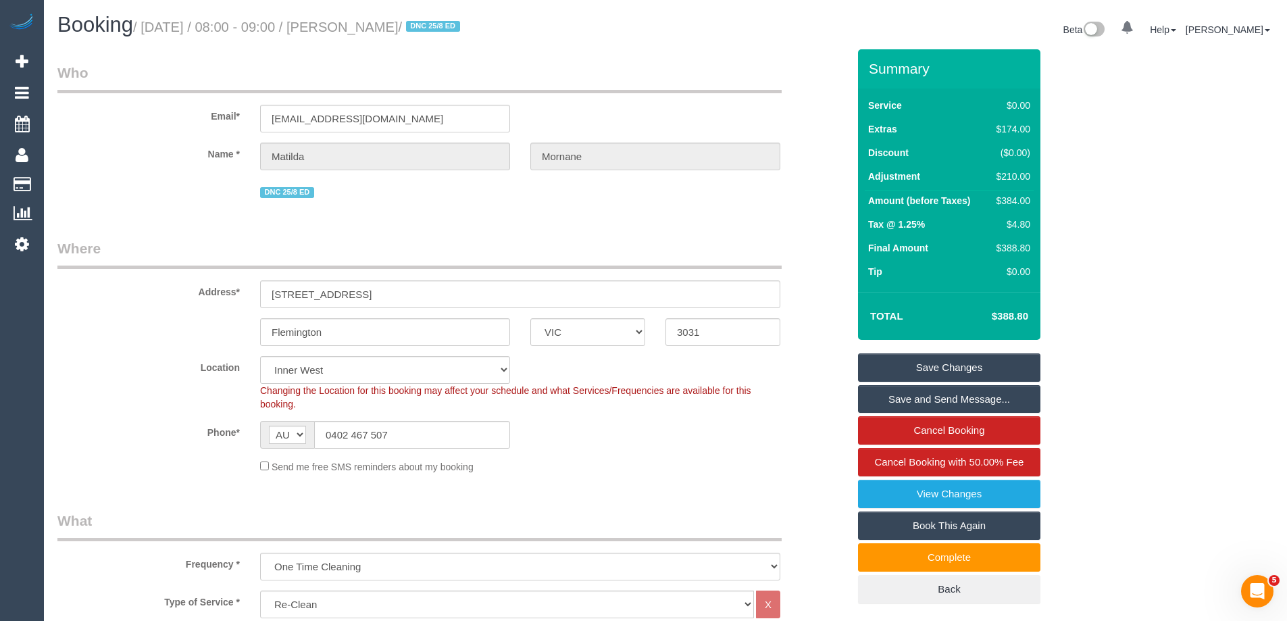
drag, startPoint x: 347, startPoint y: 24, endPoint x: 446, endPoint y: 24, distance: 98.6
click at [446, 24] on small "/ August 28, 2025 / 08:00 - 09:00 / Matilda Mornane / DNC 25/8 ED" at bounding box center [298, 27] width 331 height 15
copy small "Matilda Mornane"
click at [821, 175] on sui-booking-customer "Email* matilda.mornane@gmail.com Name * Matilda Mornane DNC 25/8 ED" at bounding box center [452, 132] width 790 height 138
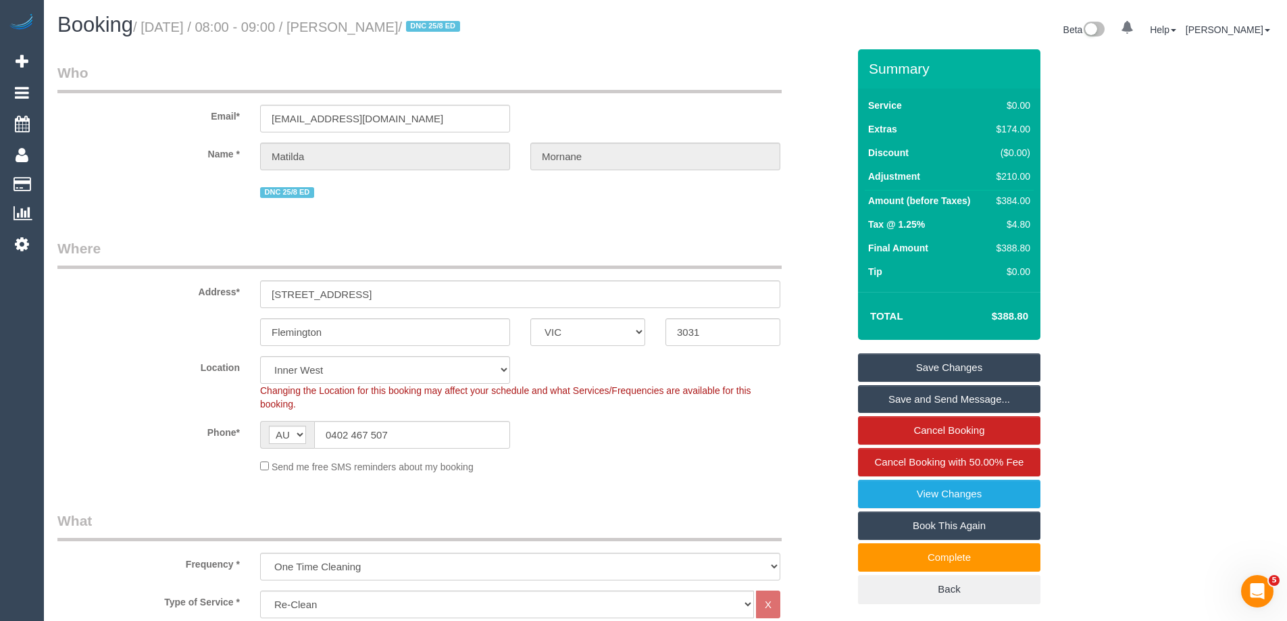
click at [823, 170] on sui-booking-customer "Email* matilda.mornane@gmail.com Name * Matilda Mornane DNC 25/8 ED" at bounding box center [452, 132] width 790 height 138
click at [372, 434] on input "0402 467 507" at bounding box center [412, 435] width 196 height 28
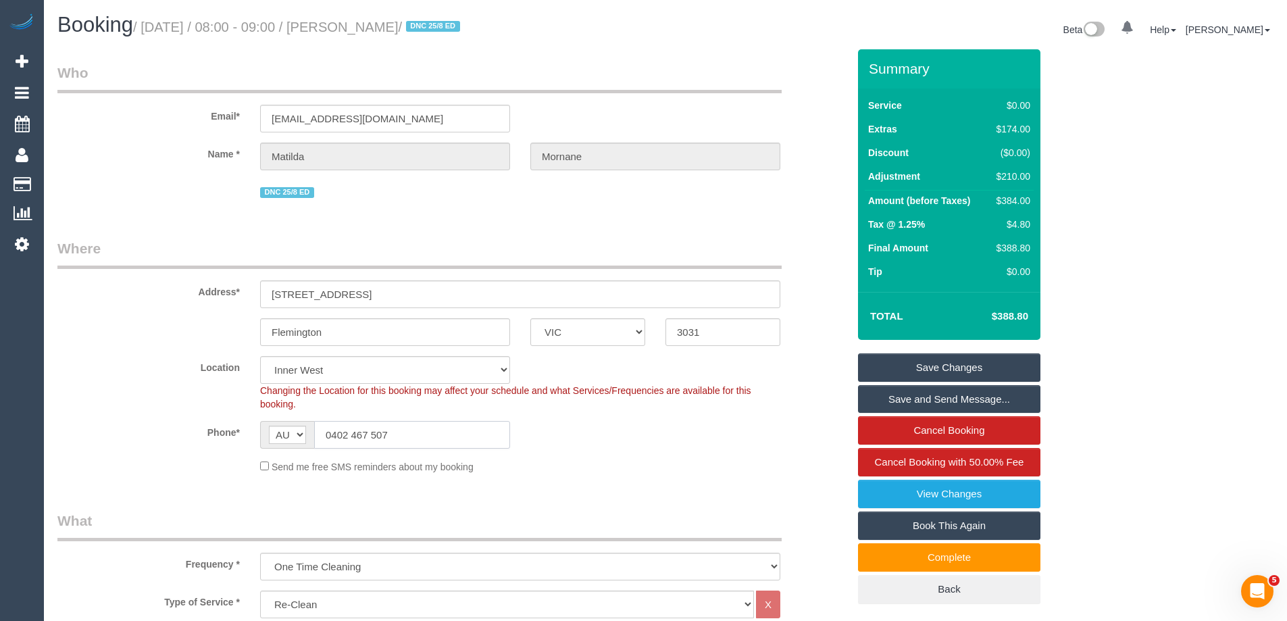
click at [372, 434] on input "0402 467 507" at bounding box center [412, 435] width 196 height 28
click at [407, 433] on input "0402 467 507" at bounding box center [412, 435] width 196 height 28
click at [405, 433] on input "0402 467 507" at bounding box center [412, 435] width 196 height 28
click at [417, 431] on input "0402 467 507" at bounding box center [412, 435] width 196 height 28
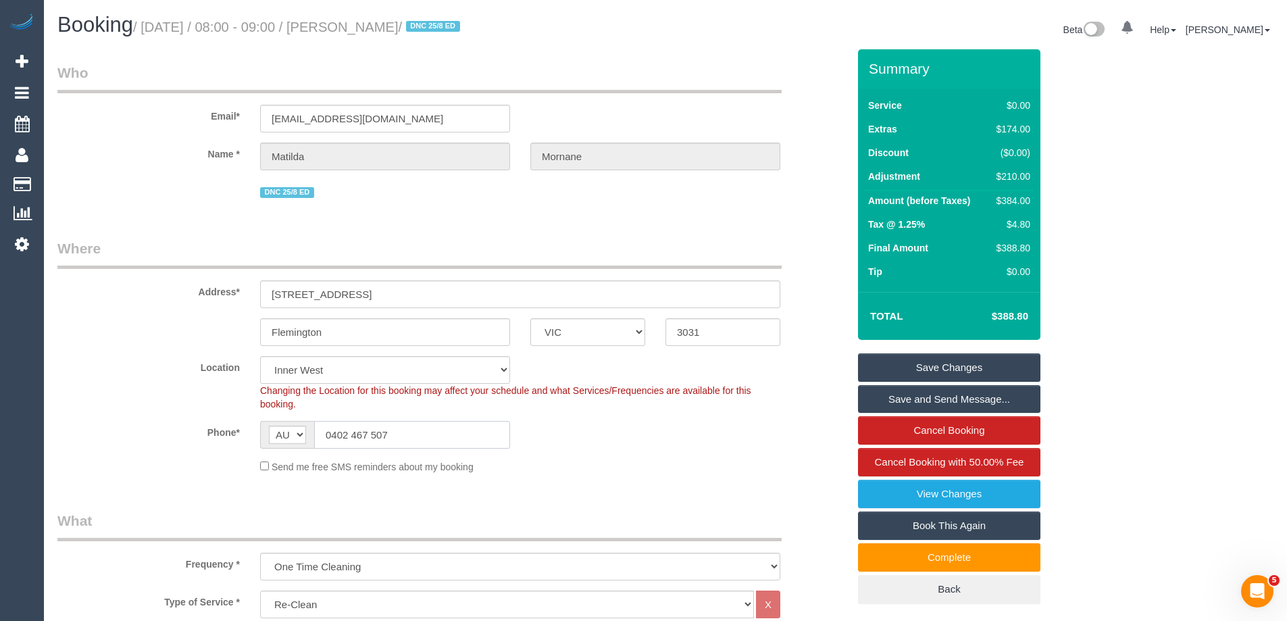
click at [417, 431] on input "0402 467 507" at bounding box center [412, 435] width 196 height 28
click at [363, 440] on input "0402 467 507" at bounding box center [412, 435] width 196 height 28
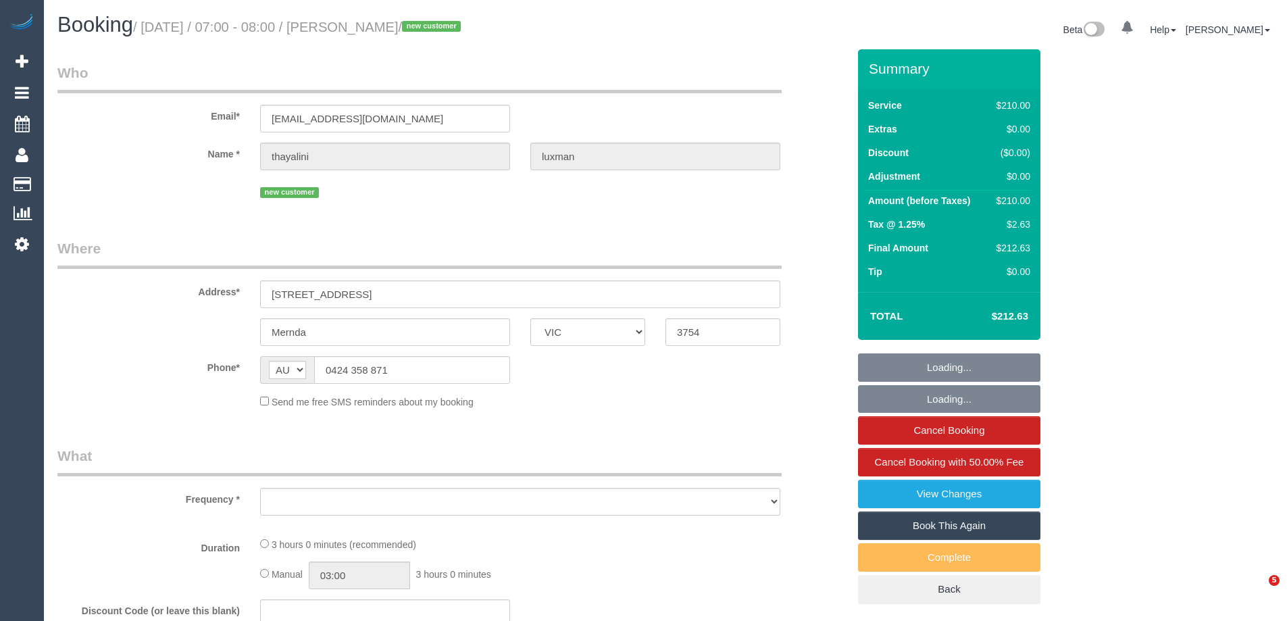
select select "VIC"
select select "string:stripe-pm_1Ry41Z2GScqysDRVp8QBWjEX"
select select "180"
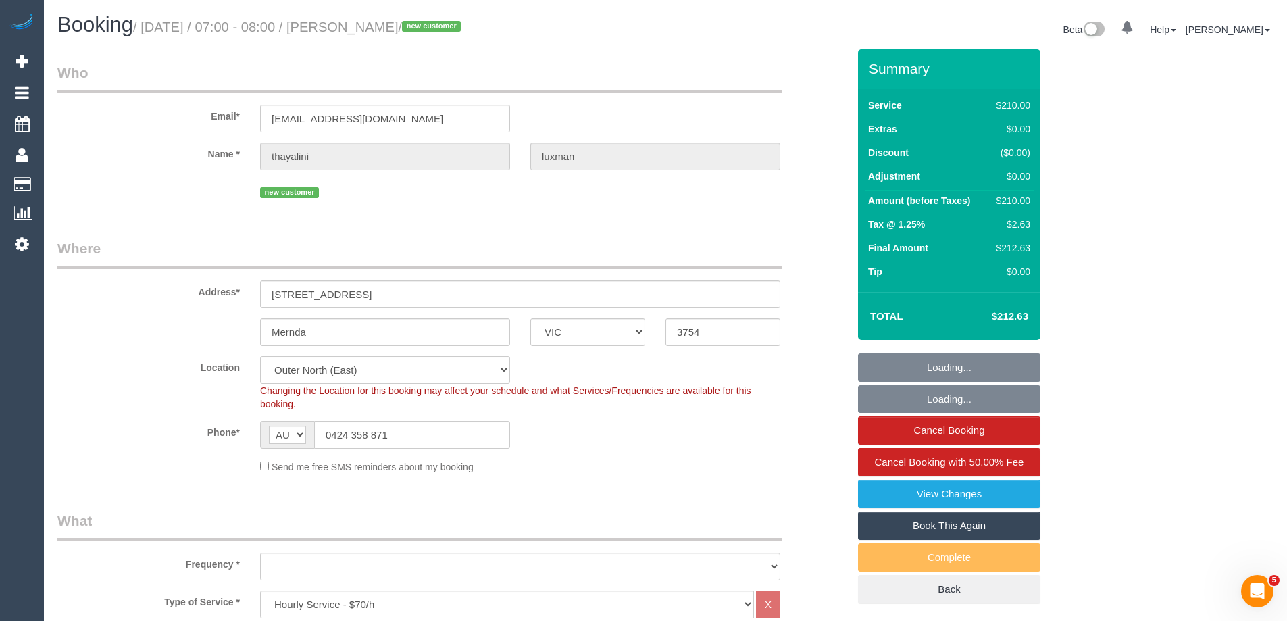
select select "object:749"
select select "number:28"
select select "number:14"
select select "number:19"
select select "number:24"
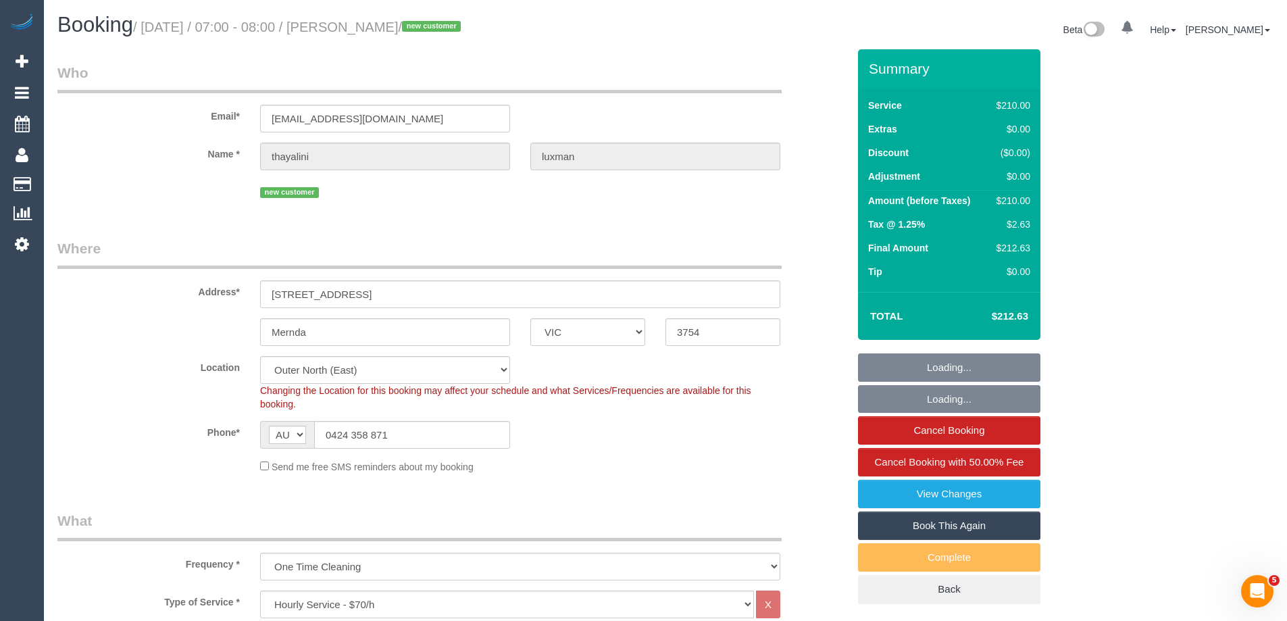
select select "object:1298"
select select "spot1"
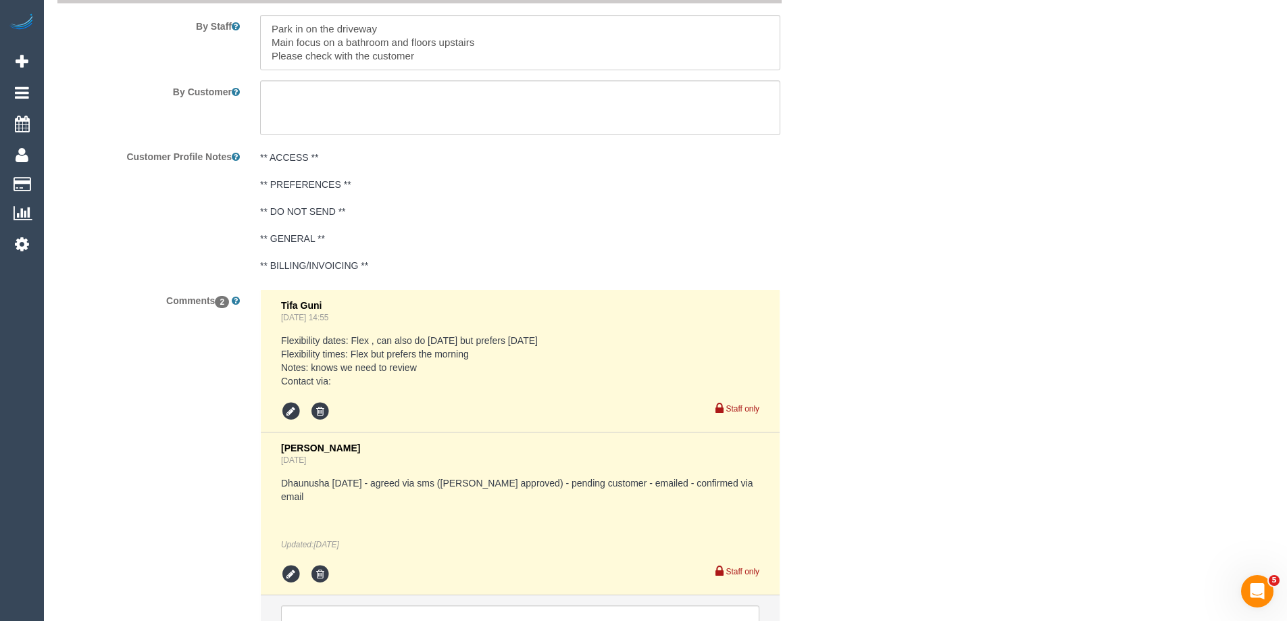
scroll to position [2361, 0]
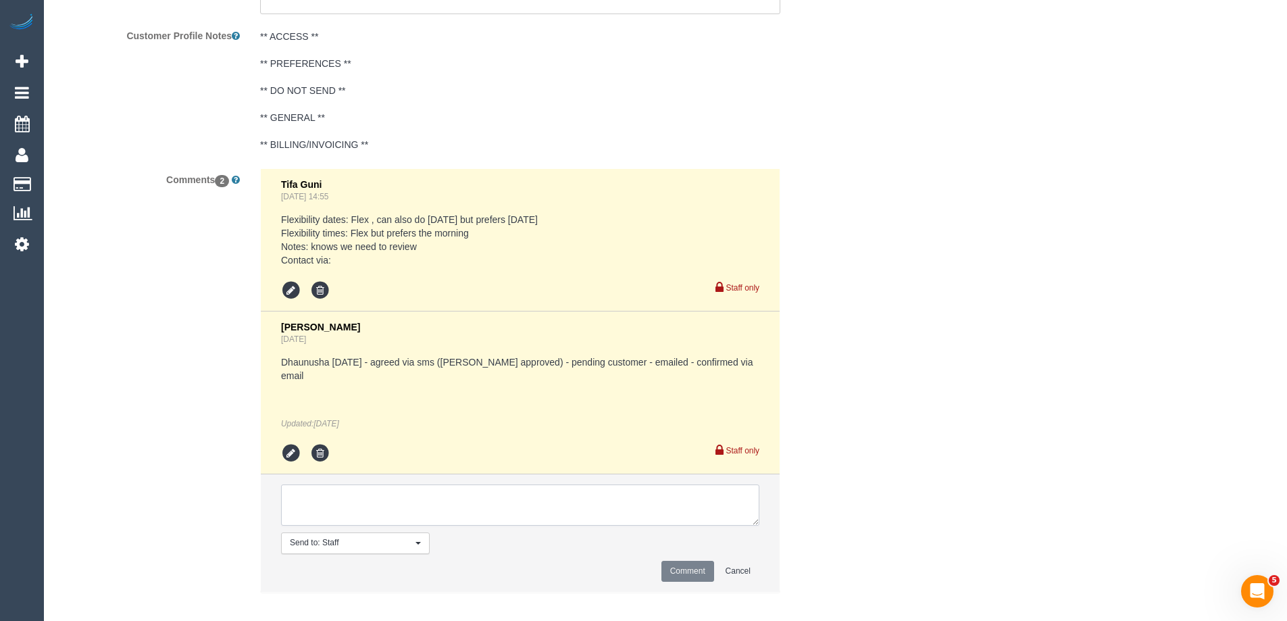
click at [392, 489] on textarea at bounding box center [520, 505] width 478 height 42
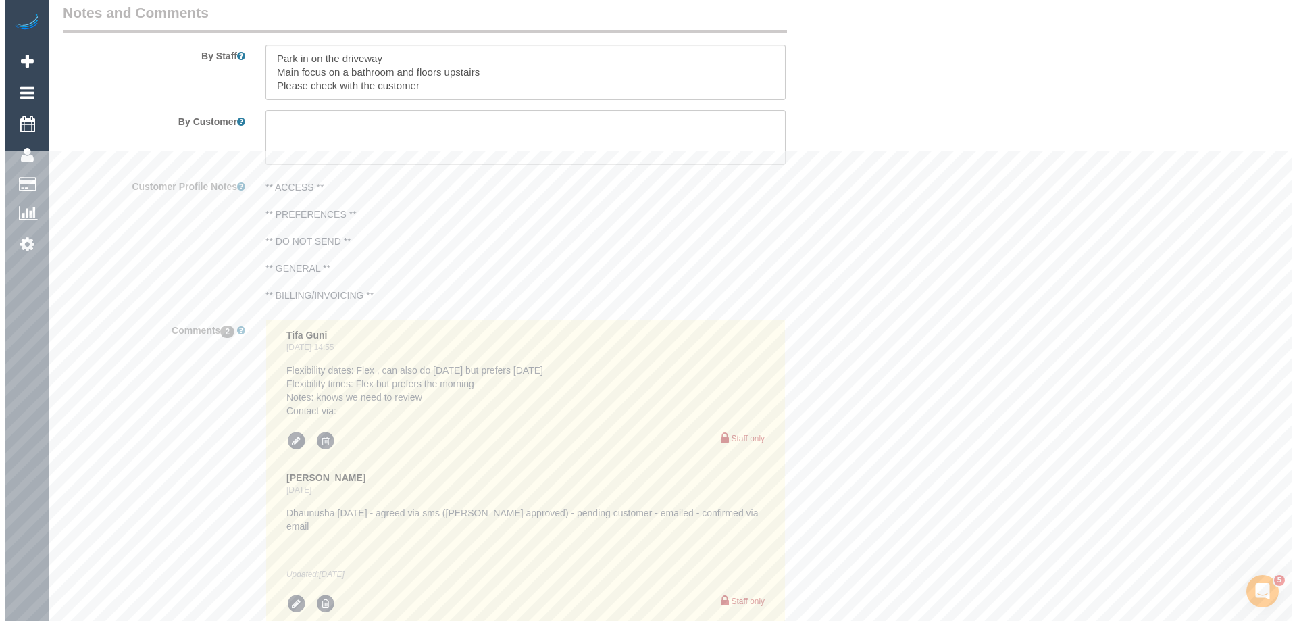
scroll to position [1956, 0]
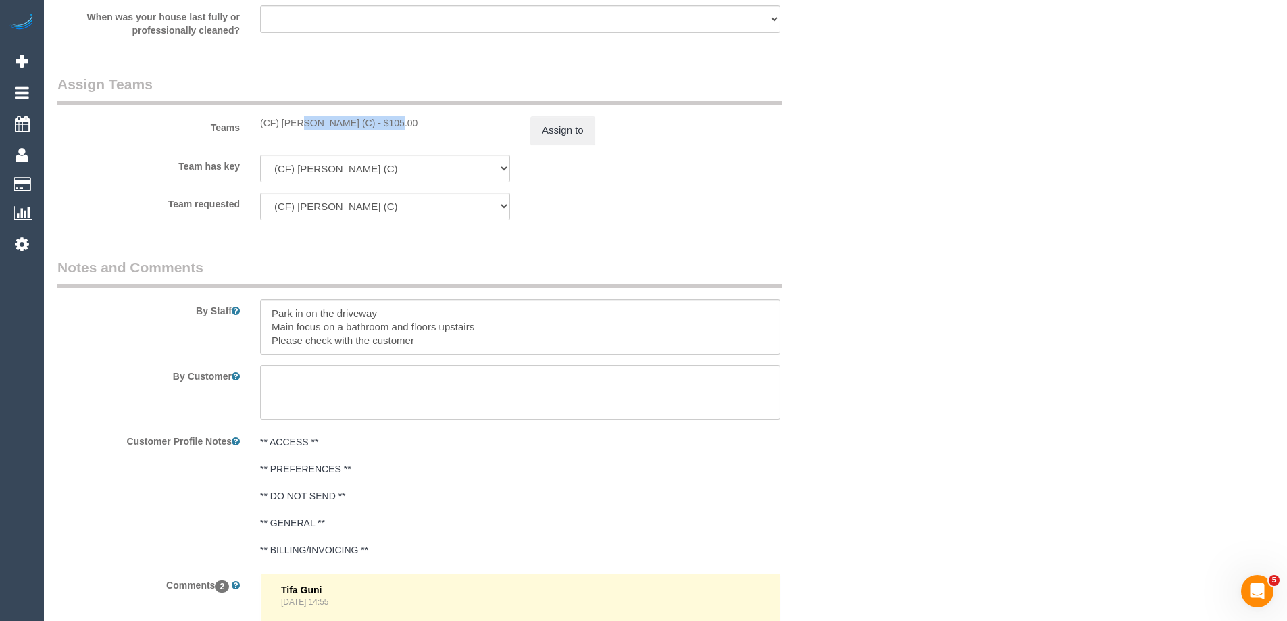
copy div "(CF) [PERSON_NAME] (C)"
drag, startPoint x: 256, startPoint y: 128, endPoint x: 351, endPoint y: 129, distance: 95.3
click at [351, 129] on div "(CF) [PERSON_NAME] (C) - $105.00" at bounding box center [385, 123] width 270 height 14
click at [546, 130] on button "Assign to" at bounding box center [562, 130] width 65 height 28
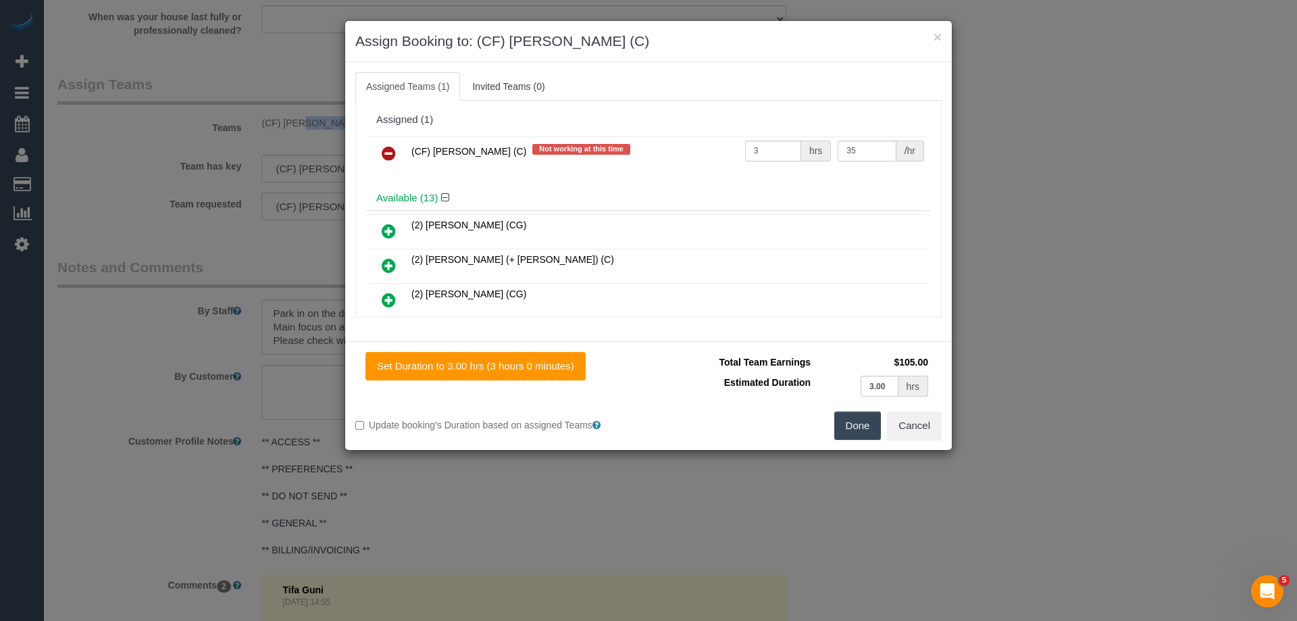
click at [391, 153] on icon at bounding box center [389, 153] width 14 height 16
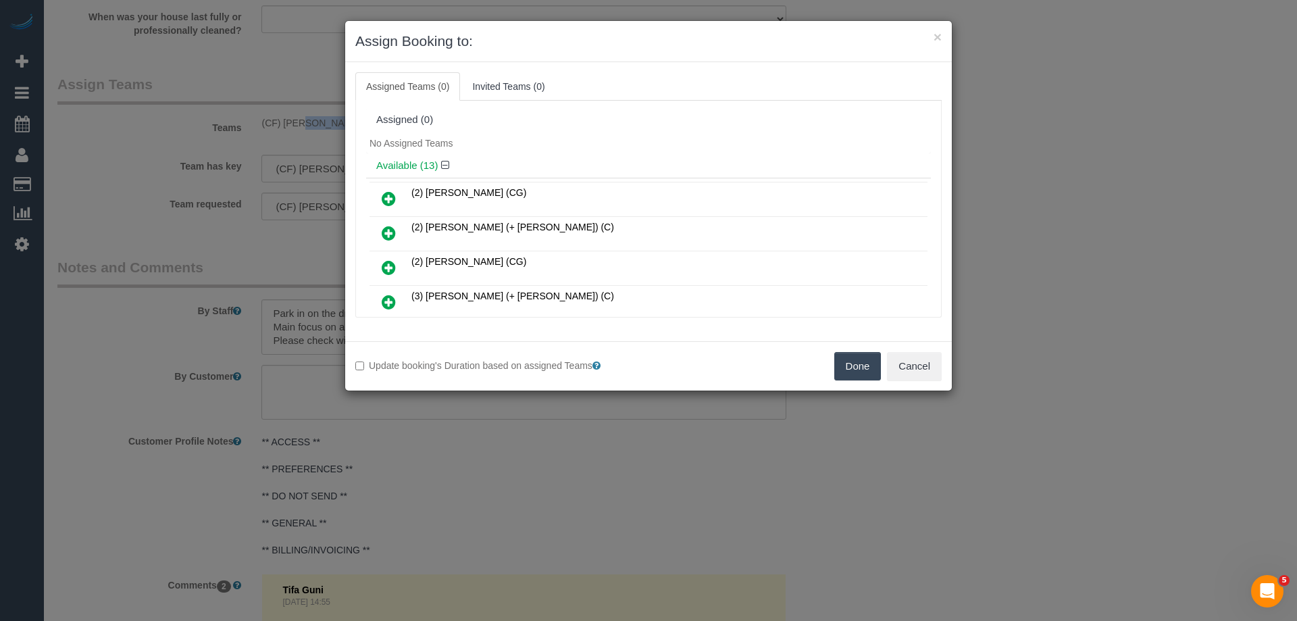
click at [856, 367] on button "Done" at bounding box center [857, 366] width 47 height 28
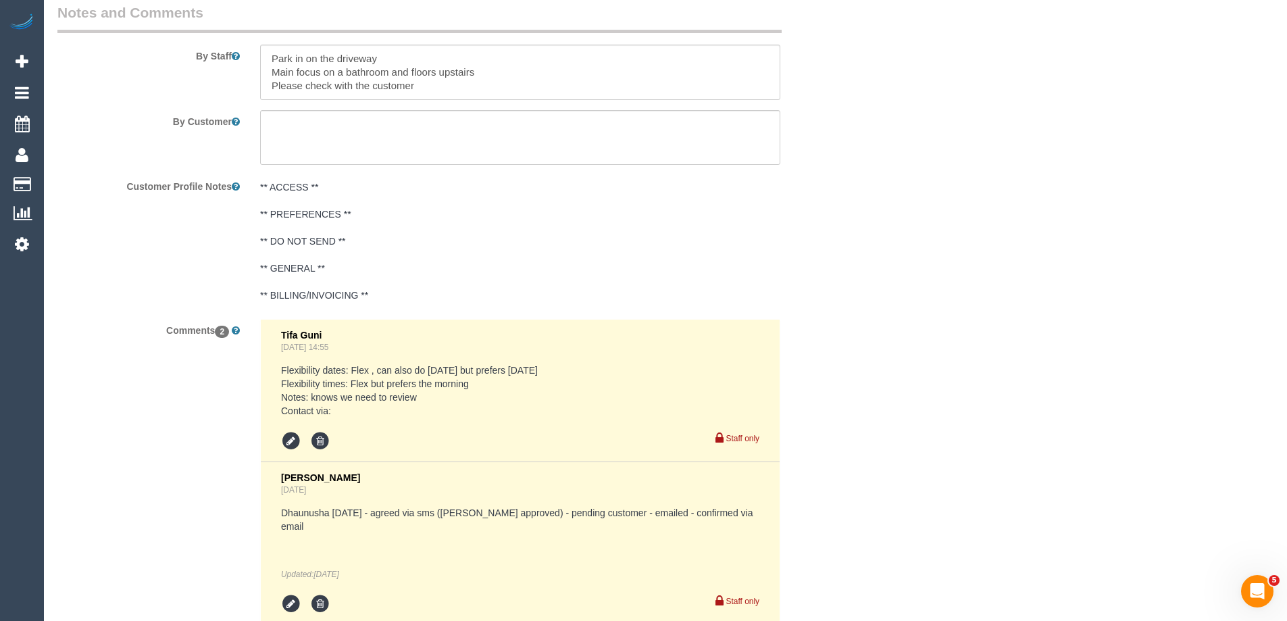
scroll to position [2417, 0]
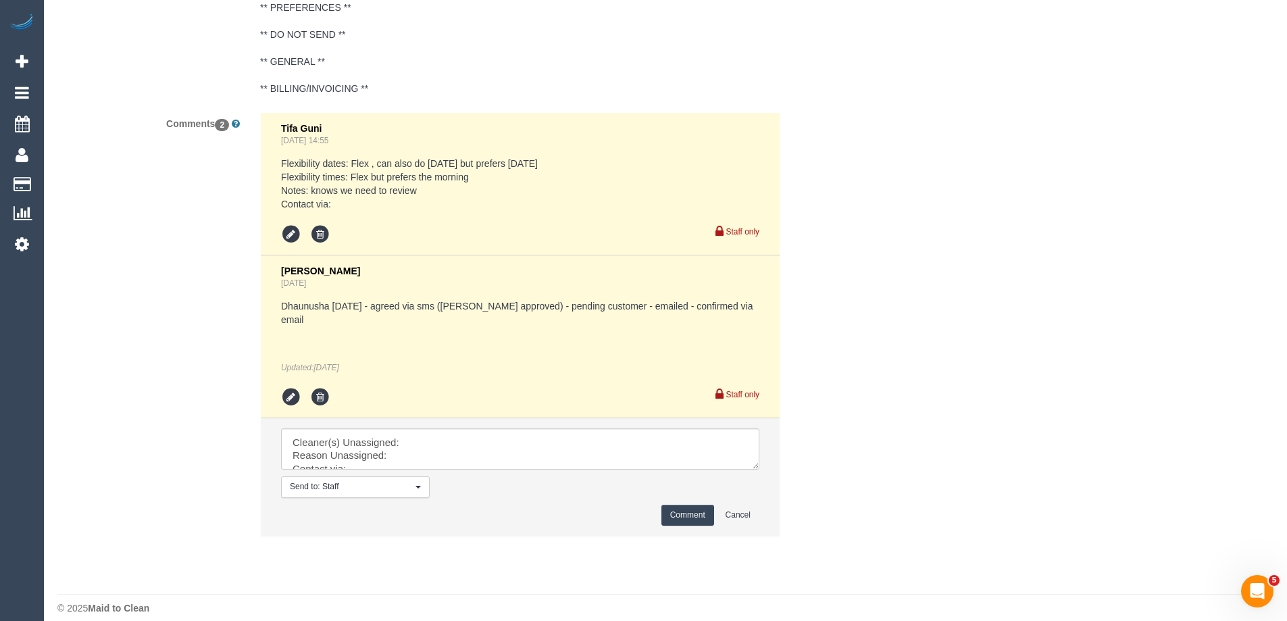
drag, startPoint x: 752, startPoint y: 448, endPoint x: 794, endPoint y: 584, distance: 142.7
click at [759, 470] on textarea at bounding box center [520, 449] width 478 height 42
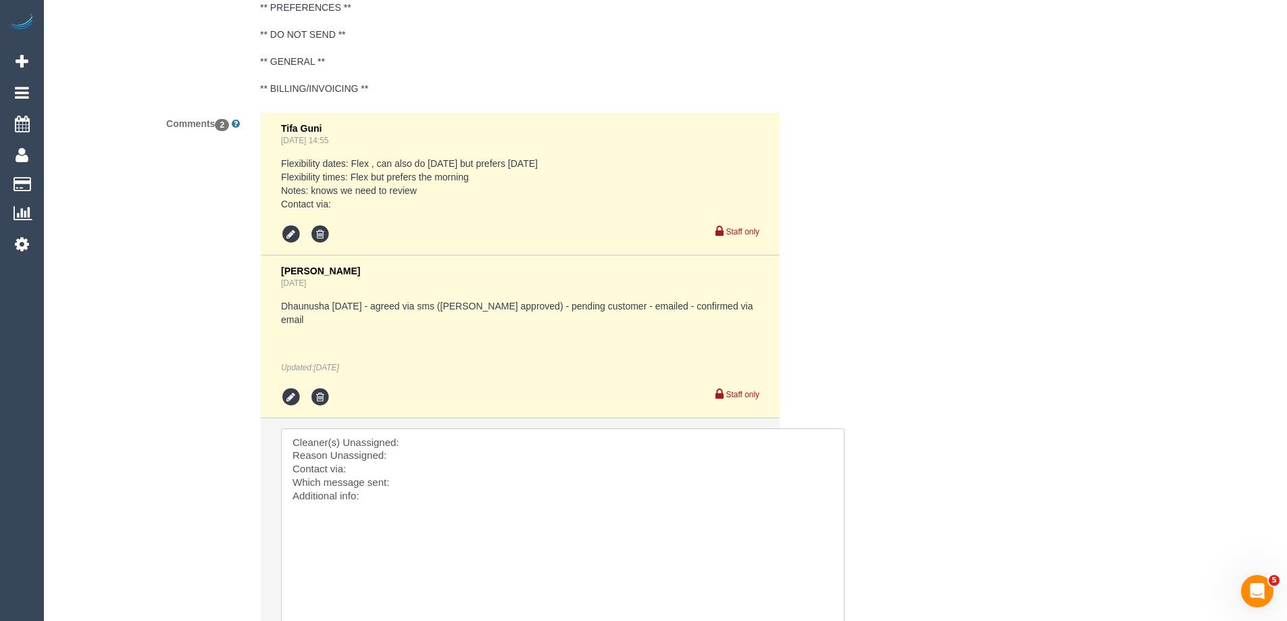
click at [434, 428] on textarea at bounding box center [562, 531] width 563 height 206
paste textarea "(CF) [PERSON_NAME] (C)"
click at [455, 469] on textarea at bounding box center [562, 531] width 563 height 206
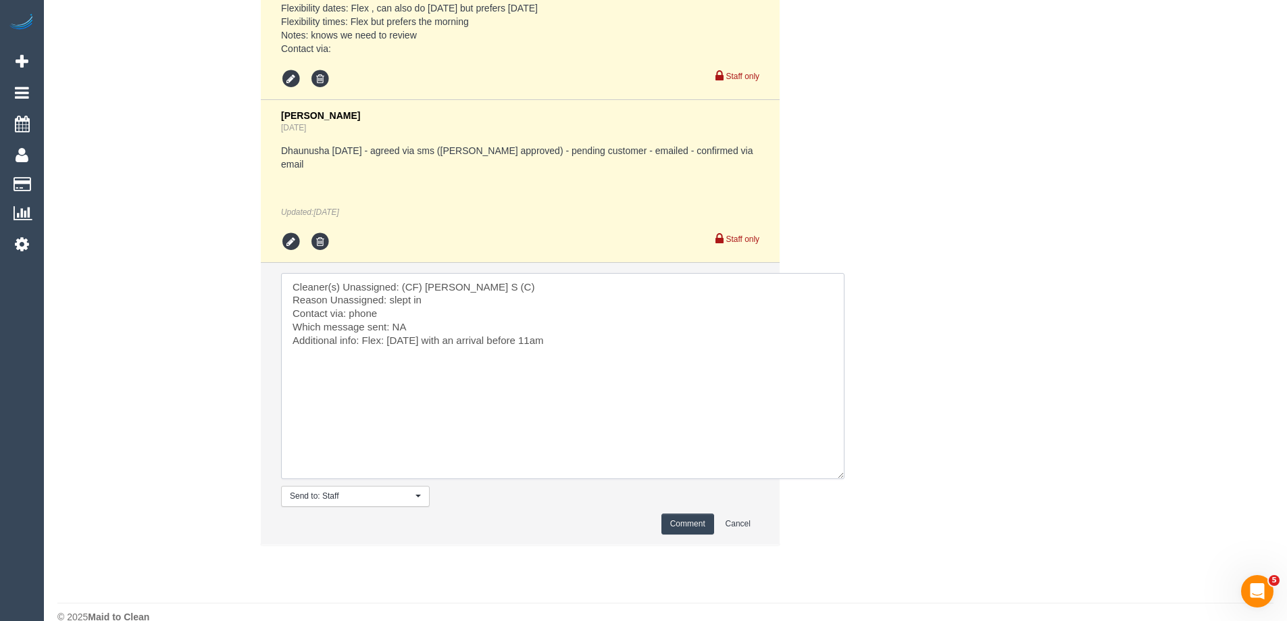
scroll to position [2581, 0]
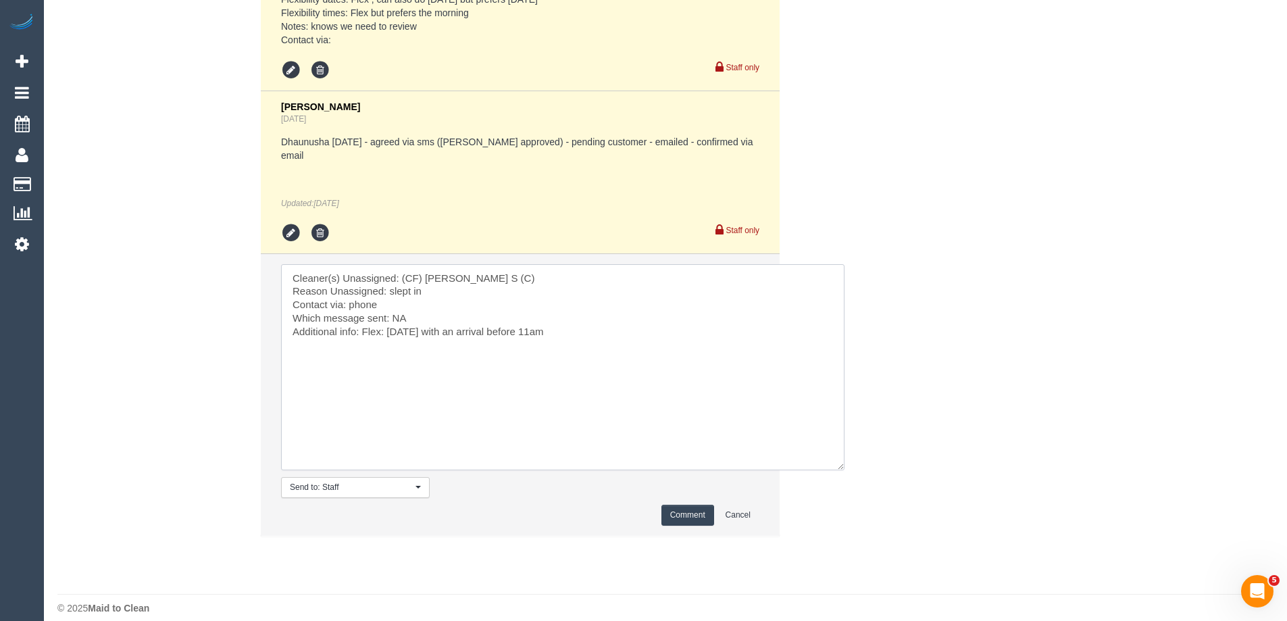
type textarea "Cleaner(s) Unassigned: (CF) [PERSON_NAME] S (C) Reason Unassigned: slept in Con…"
click at [706, 489] on li "Send to: Staff Nothing selected Send to: Staff Send to: Customer Send to: Team …" at bounding box center [520, 395] width 519 height 282
click at [704, 505] on button "Comment" at bounding box center [687, 515] width 53 height 21
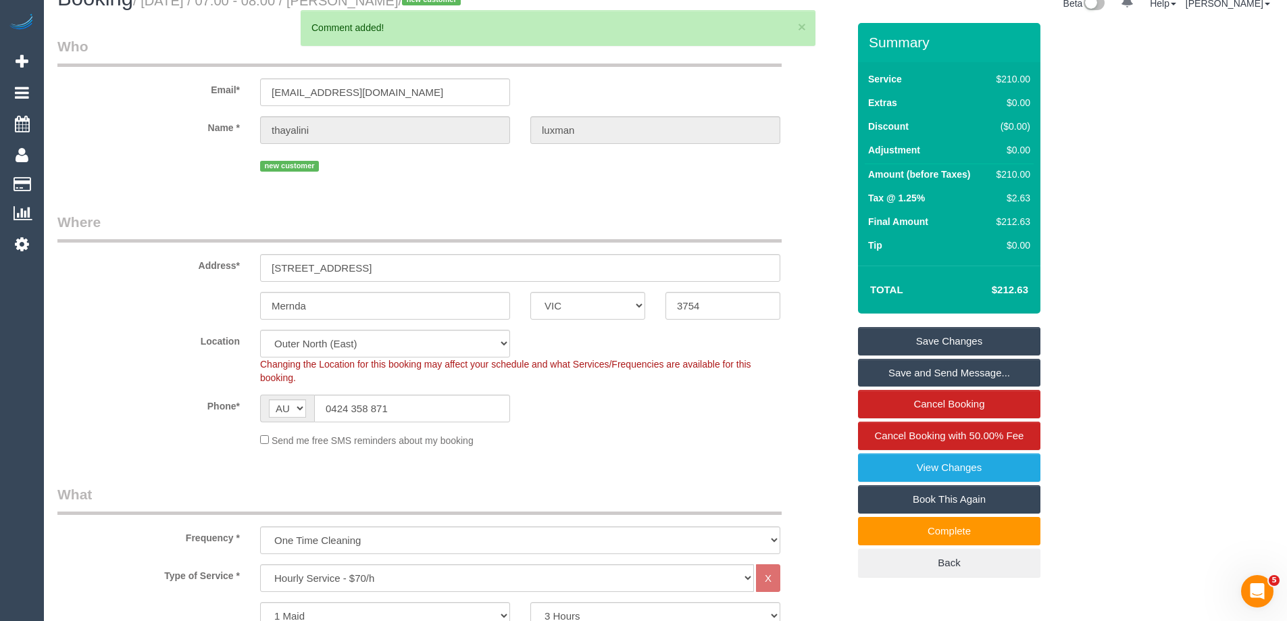
scroll to position [0, 0]
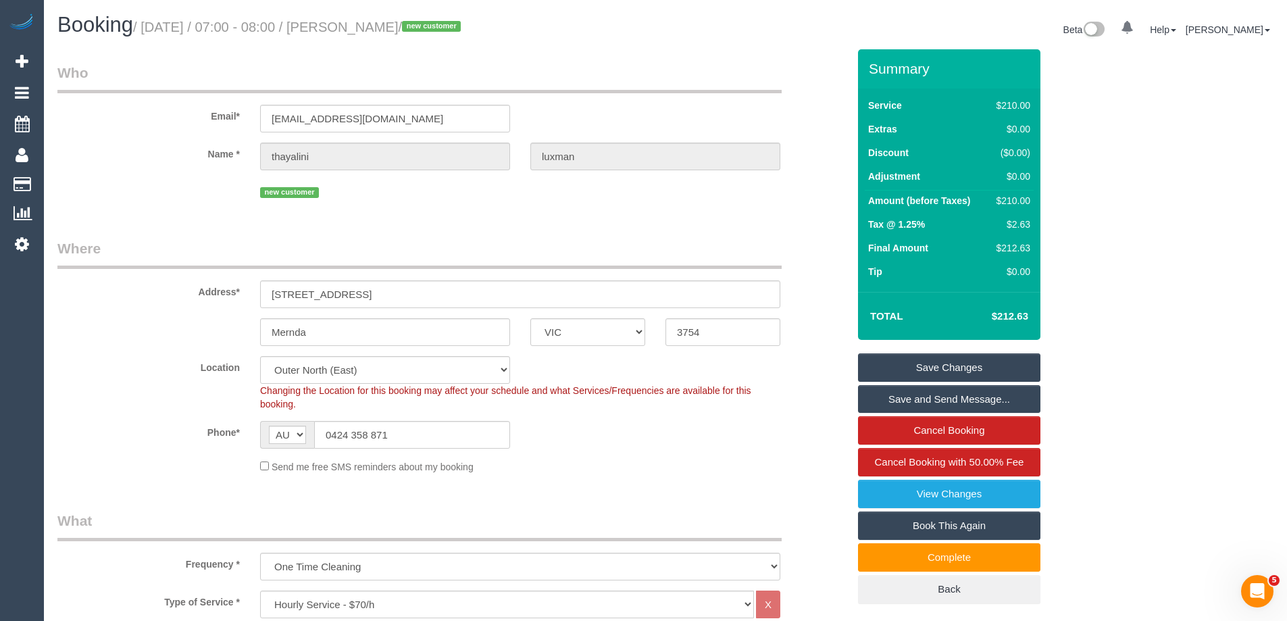
click at [930, 372] on link "Save Changes" at bounding box center [949, 367] width 182 height 28
